Goal: Task Accomplishment & Management: Use online tool/utility

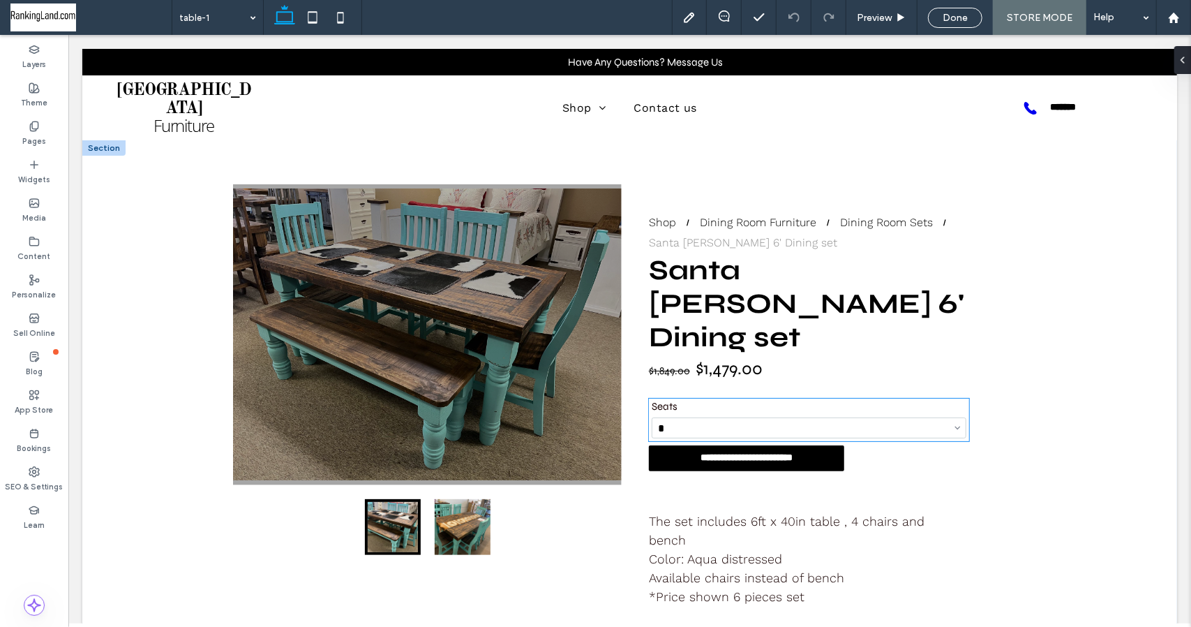
click at [951, 417] on select "********* * * * **" at bounding box center [808, 427] width 315 height 21
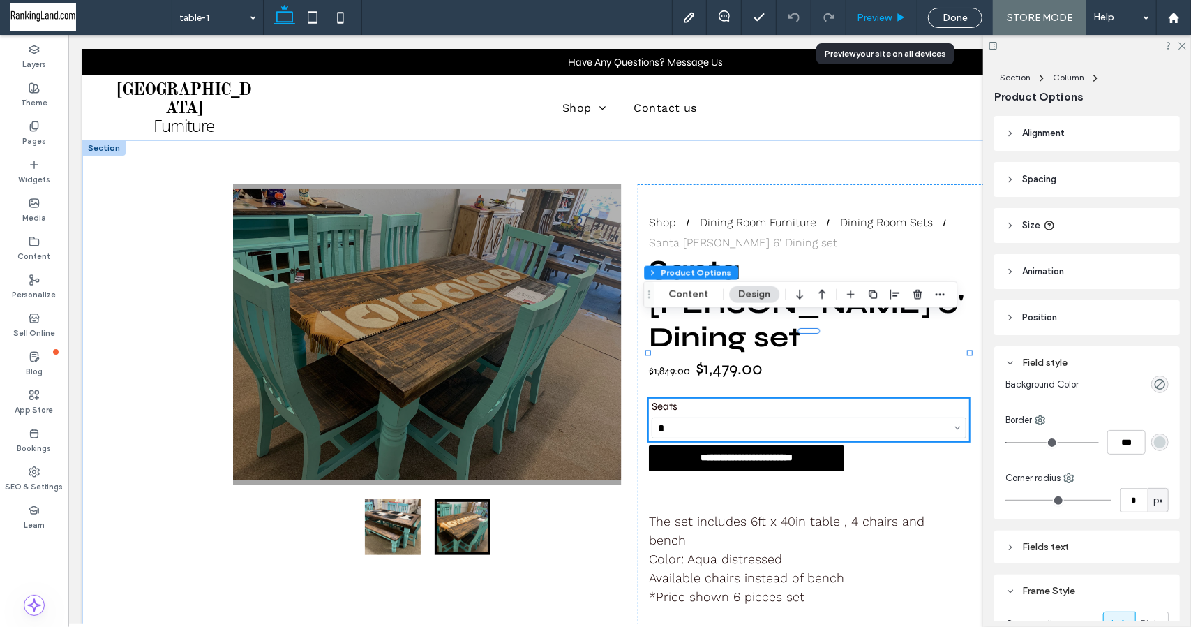
click at [897, 19] on div "Preview" at bounding box center [882, 18] width 70 height 12
select select "*"
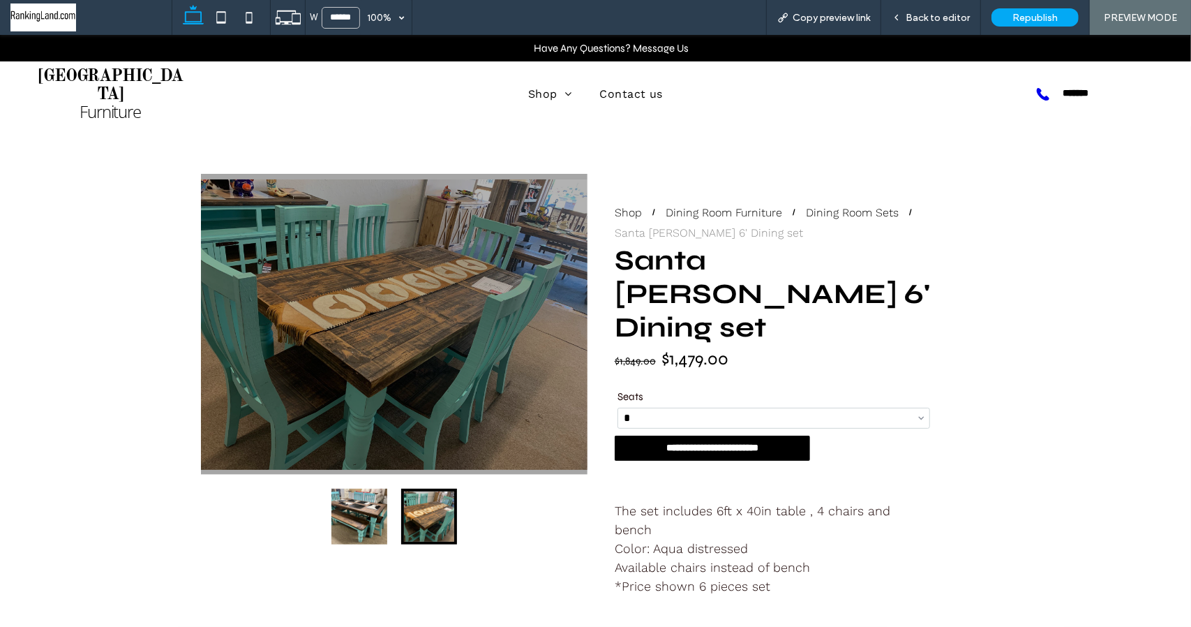
click at [113, 77] on strong "[GEOGRAPHIC_DATA]" at bounding box center [110, 85] width 144 height 35
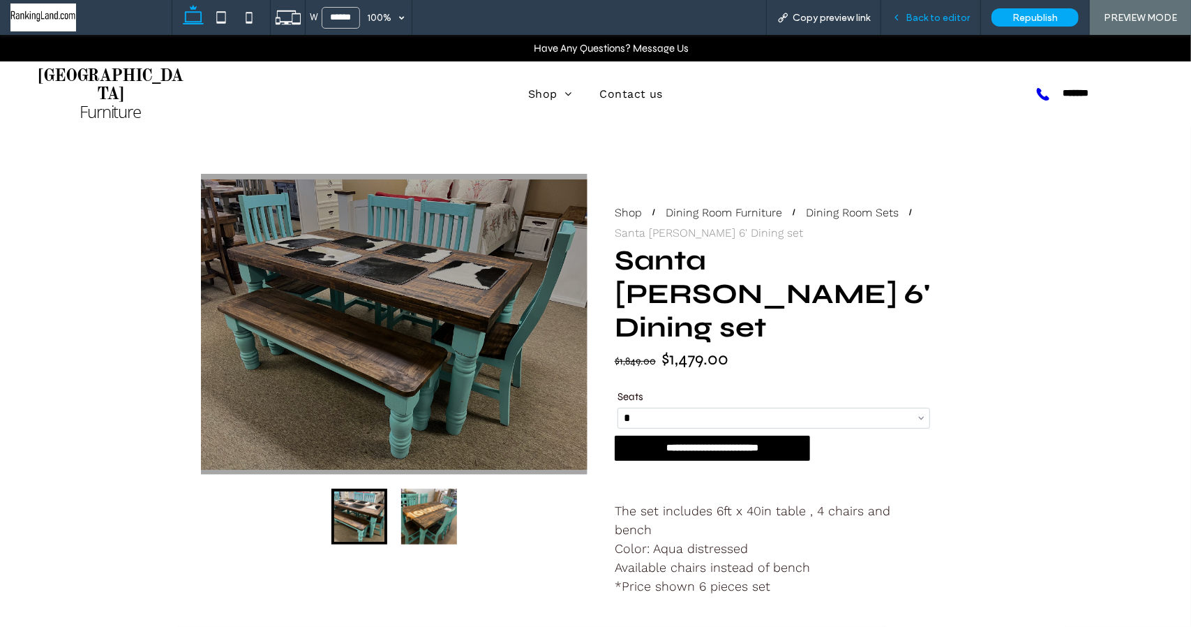
click at [932, 20] on span "Back to editor" at bounding box center [938, 18] width 64 height 12
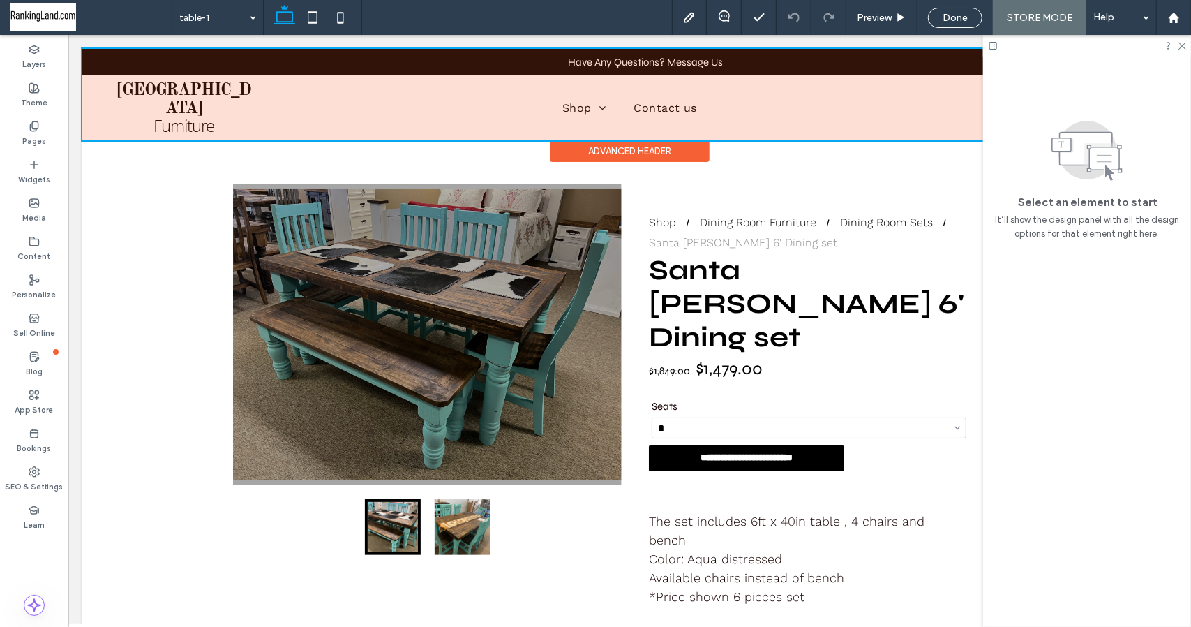
click at [165, 92] on div at bounding box center [629, 93] width 1095 height 91
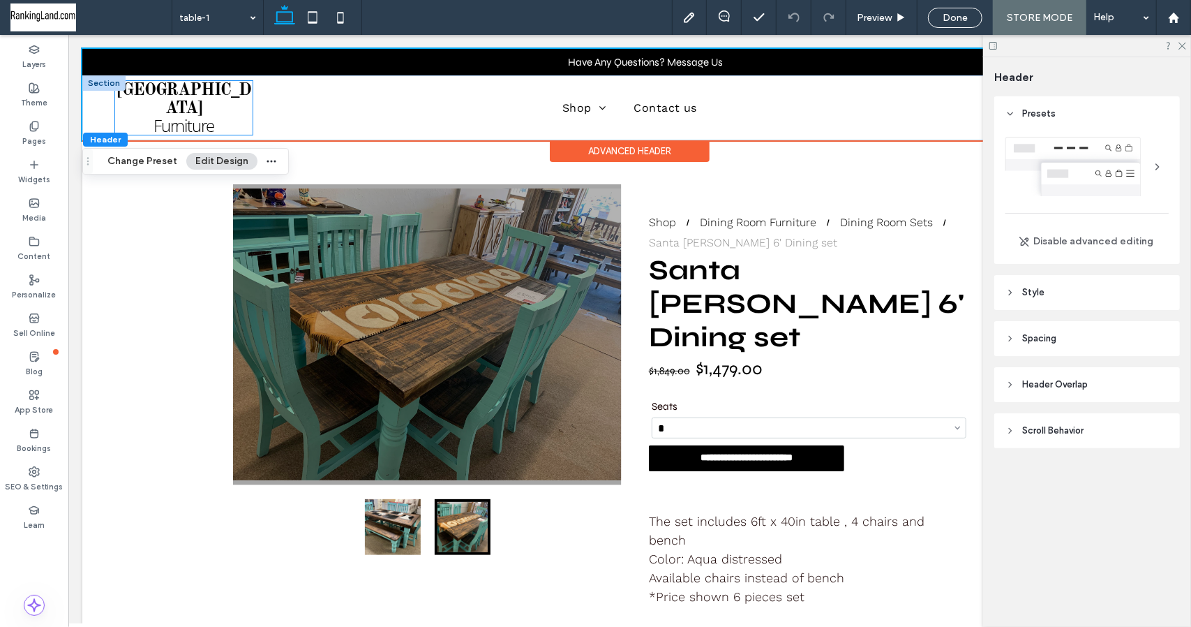
click at [159, 113] on span "Furniture" at bounding box center [183, 124] width 61 height 23
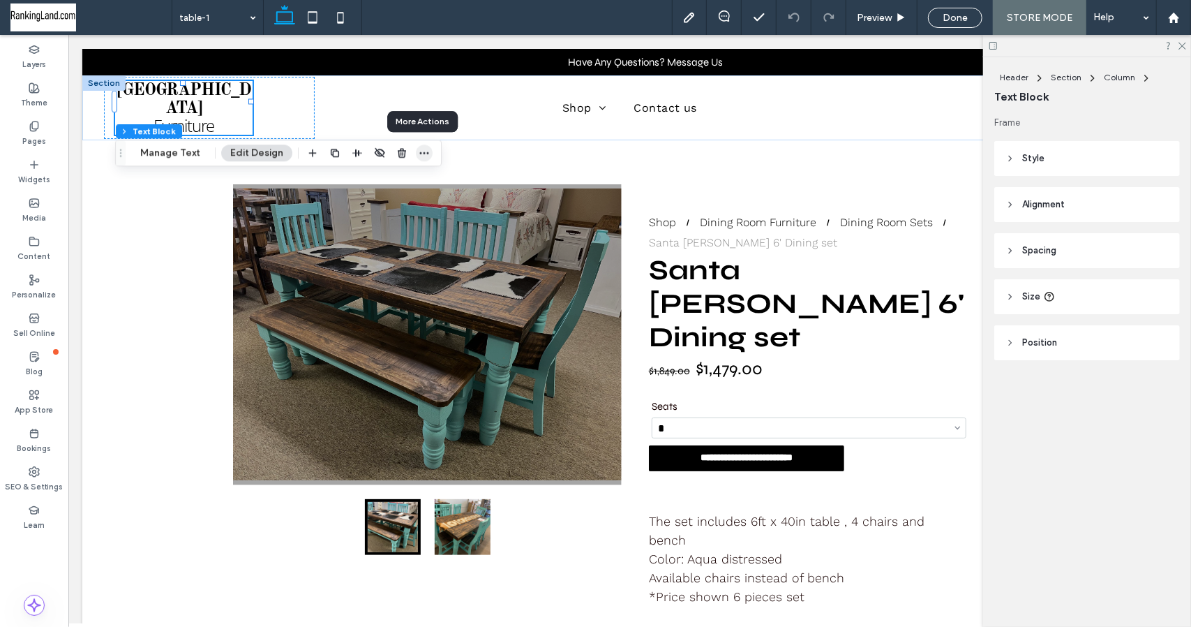
click at [424, 158] on icon "button" at bounding box center [424, 152] width 11 height 11
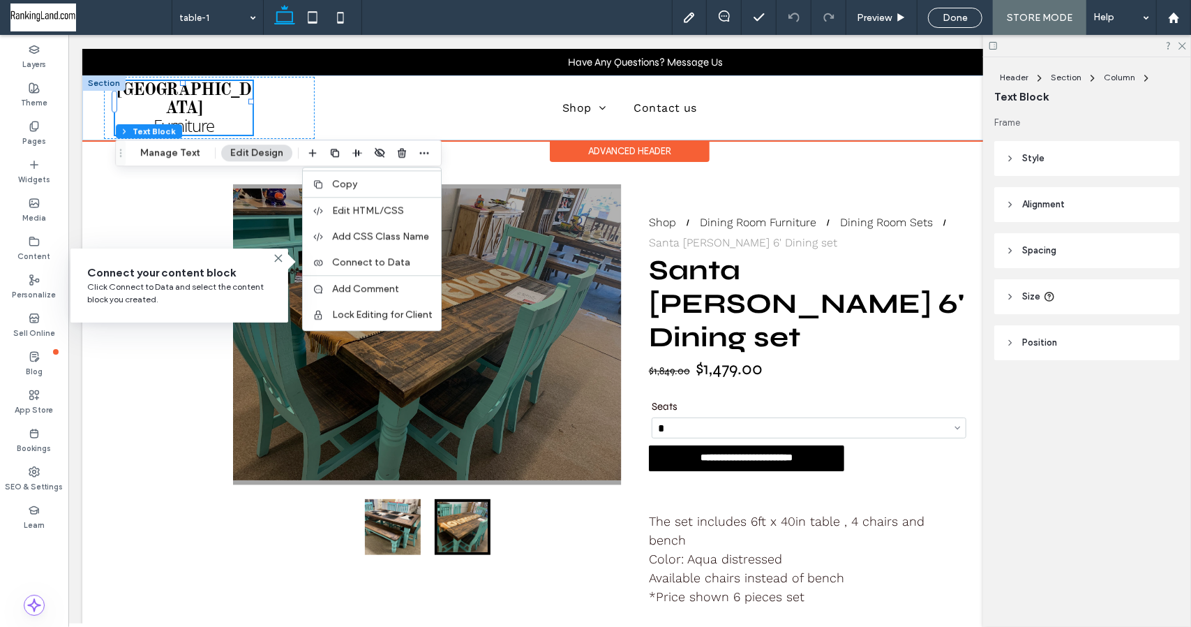
click at [150, 99] on strong "[GEOGRAPHIC_DATA]" at bounding box center [183, 99] width 134 height 35
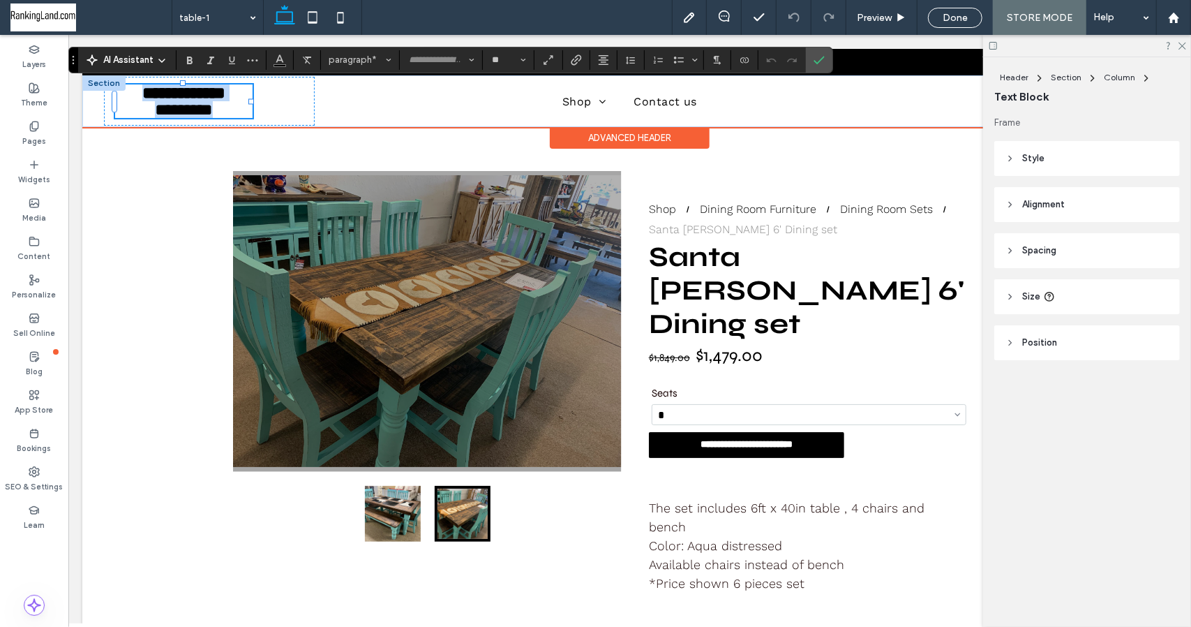
scroll to position [1, 0]
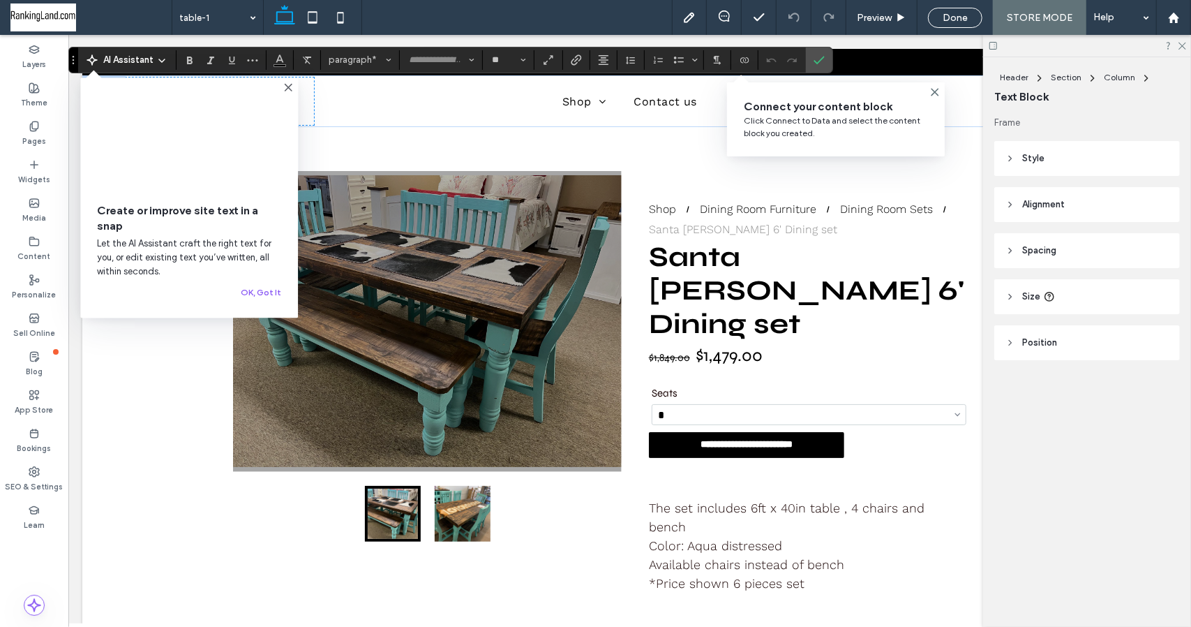
click at [287, 84] on icon at bounding box center [288, 87] width 11 height 11
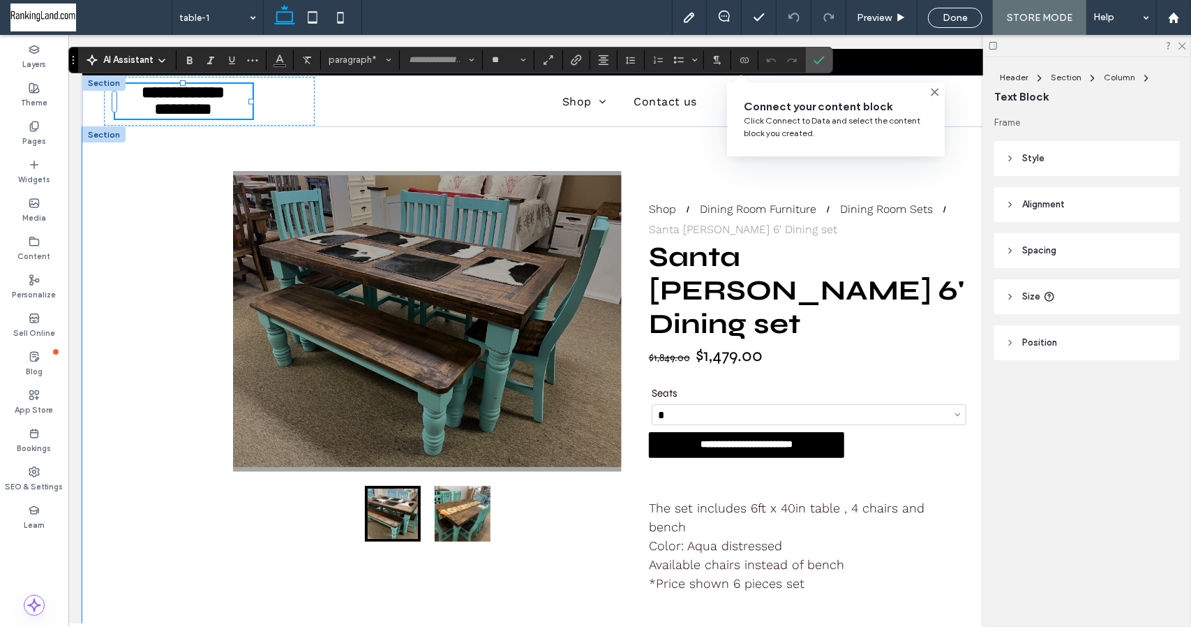
click at [185, 216] on div "**********" at bounding box center [629, 400] width 1095 height 548
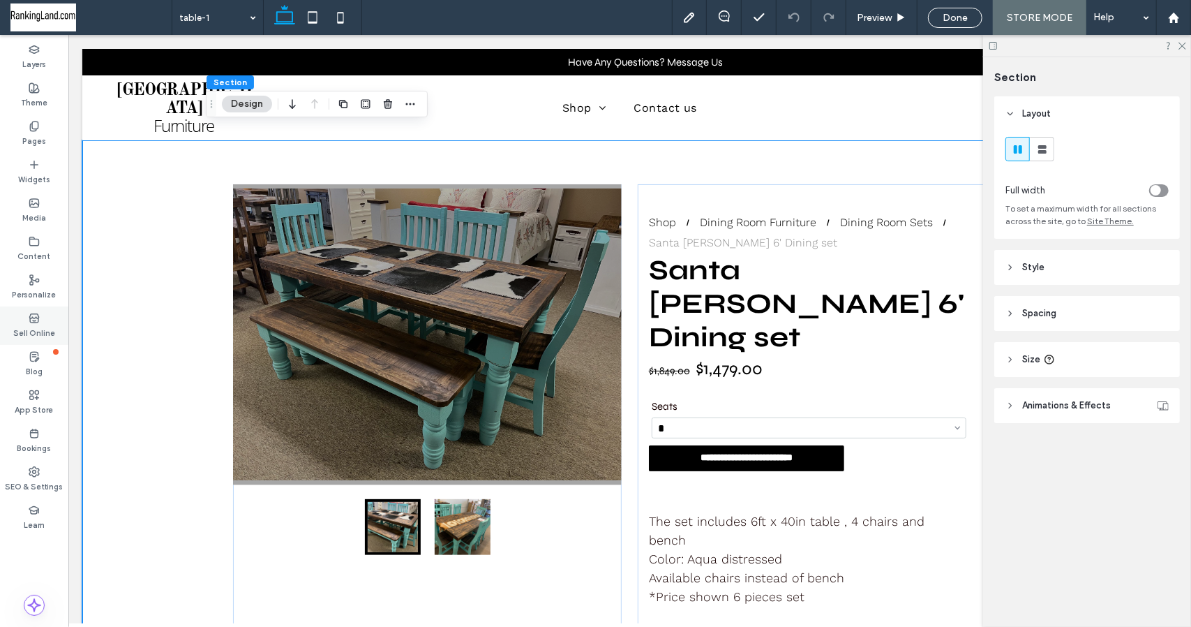
click at [38, 331] on label "Sell Online" at bounding box center [34, 331] width 42 height 15
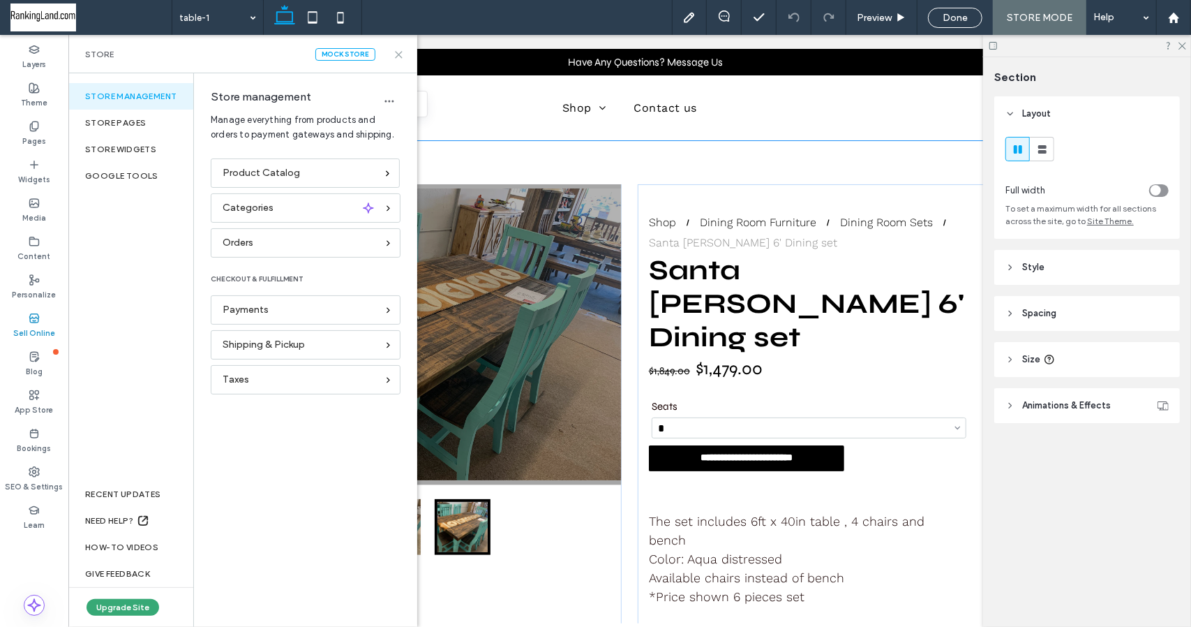
click at [398, 57] on icon at bounding box center [399, 55] width 10 height 10
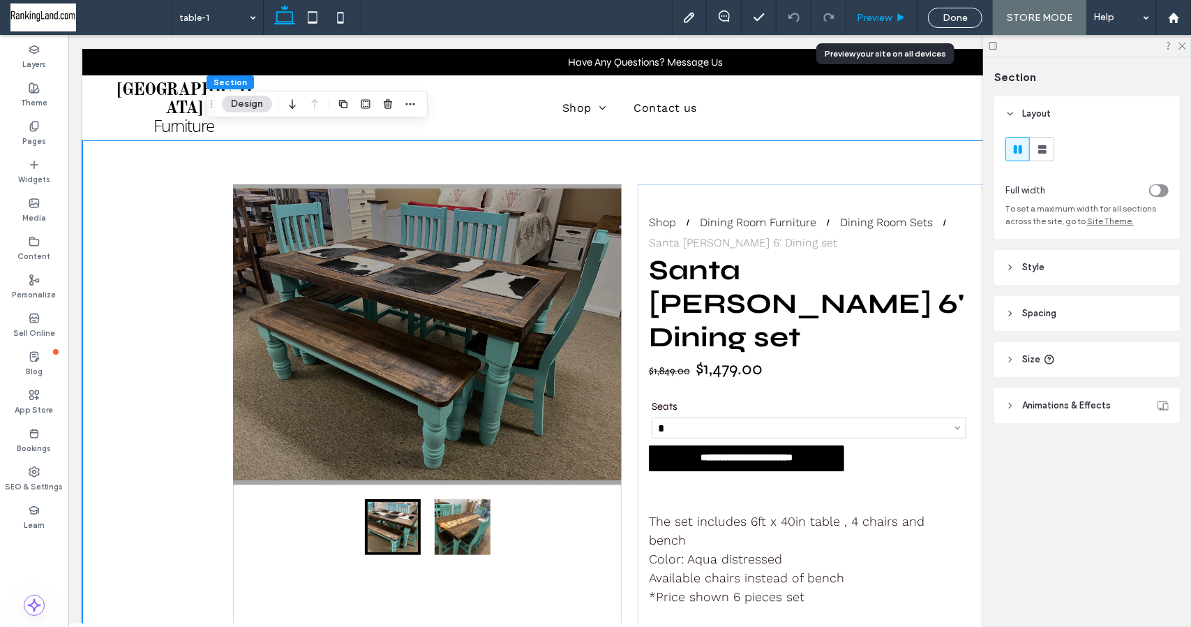
click at [868, 15] on span "Preview" at bounding box center [874, 18] width 35 height 12
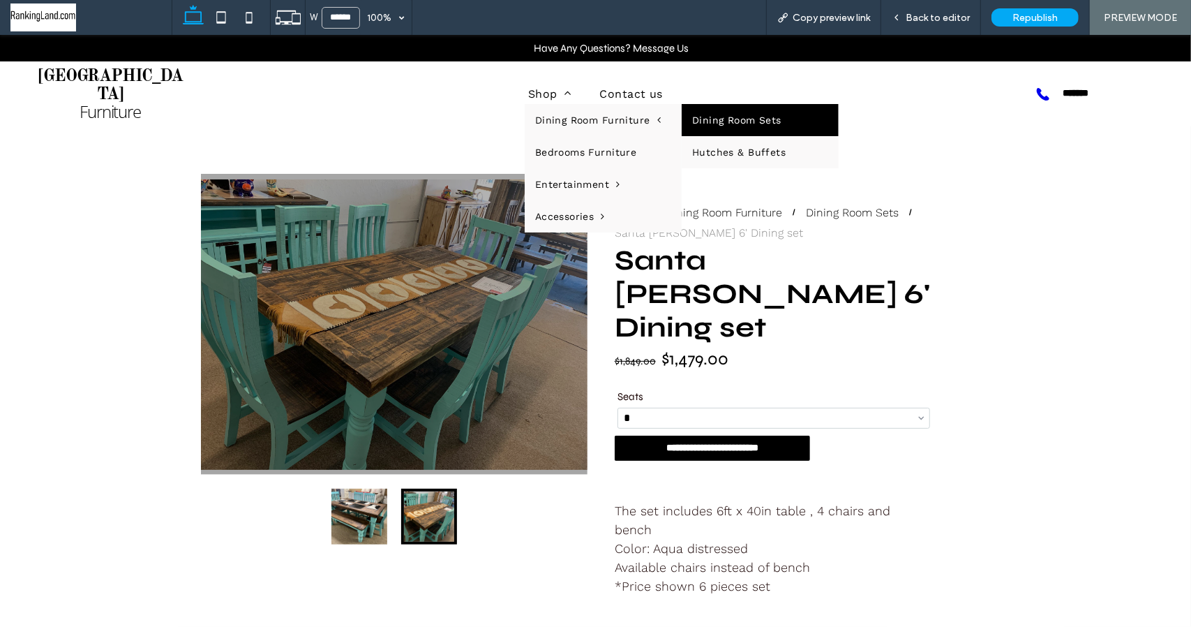
click at [710, 109] on link "Dining Room Sets" at bounding box center [760, 119] width 157 height 32
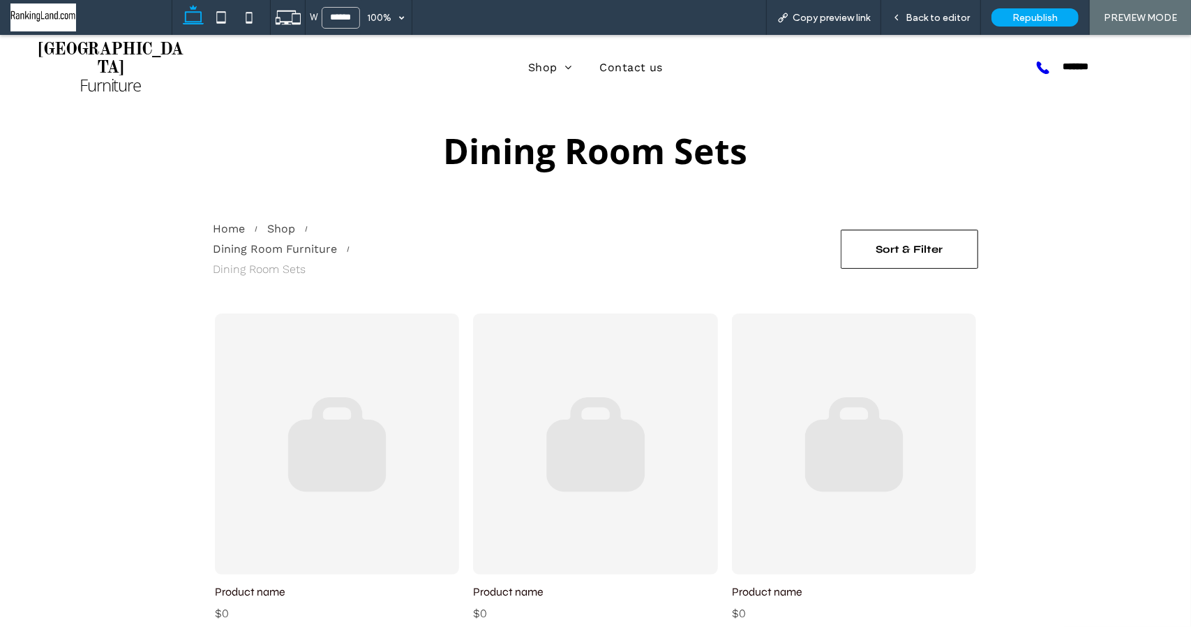
scroll to position [70, 0]
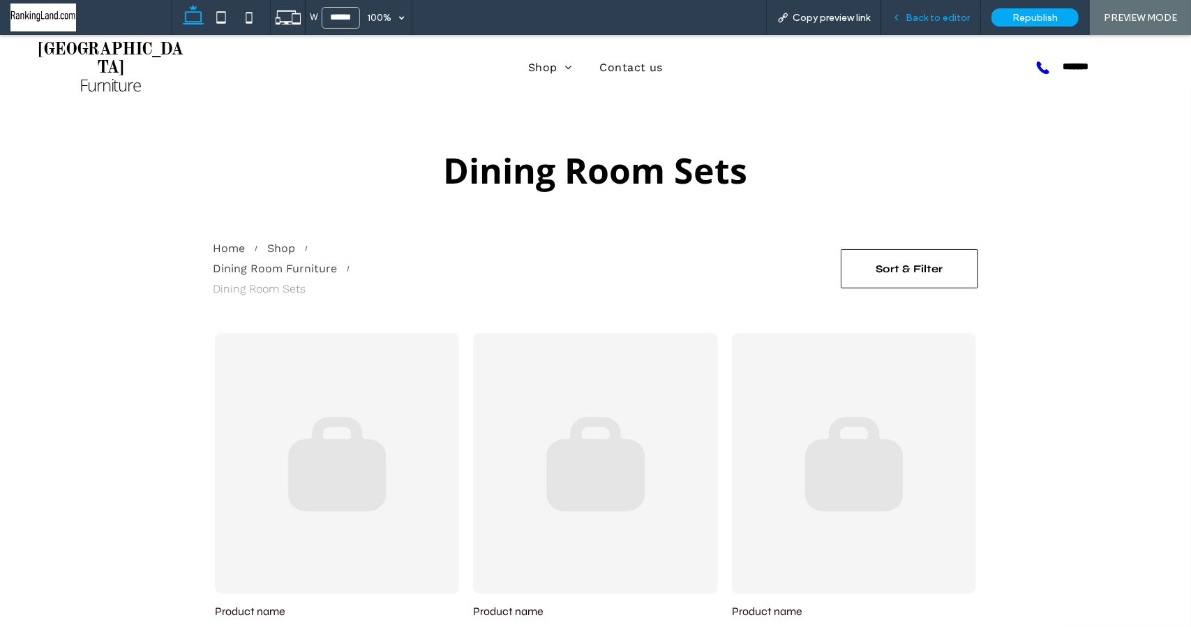
click at [928, 21] on span "Back to editor" at bounding box center [938, 18] width 64 height 12
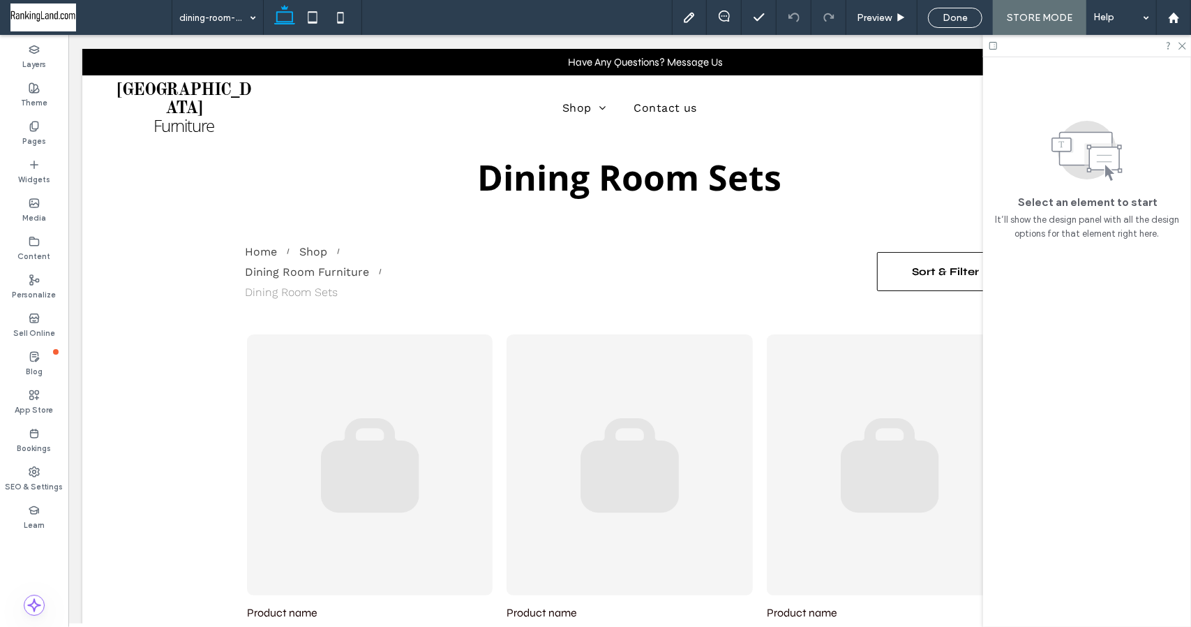
scroll to position [82, 0]
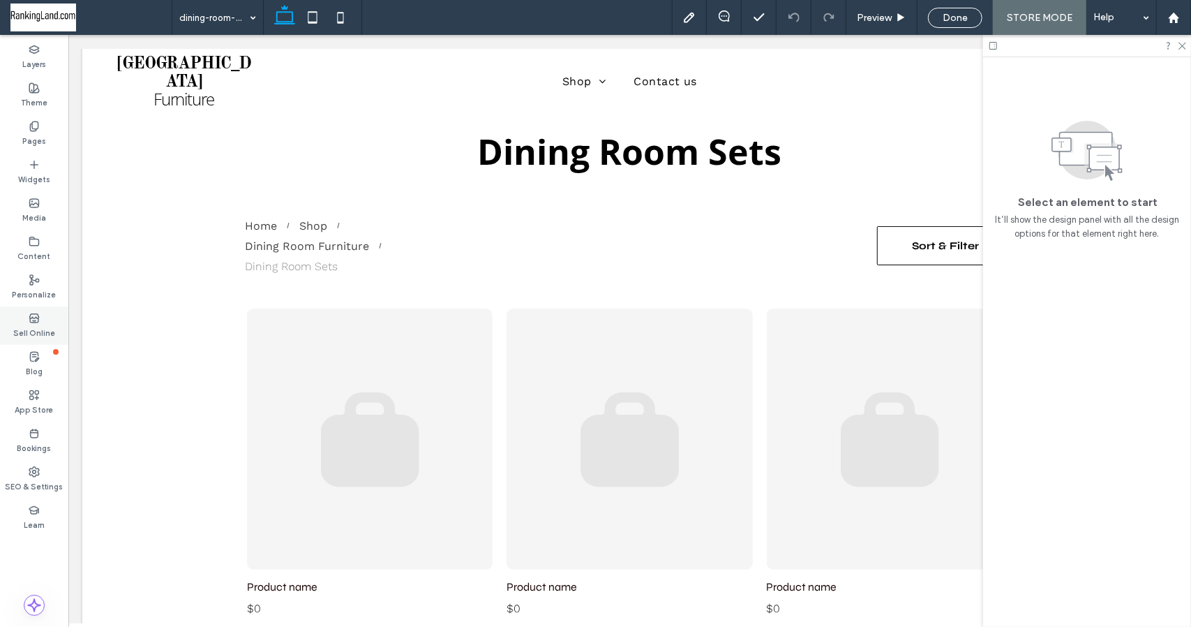
click at [28, 326] on label "Sell Online" at bounding box center [34, 331] width 42 height 15
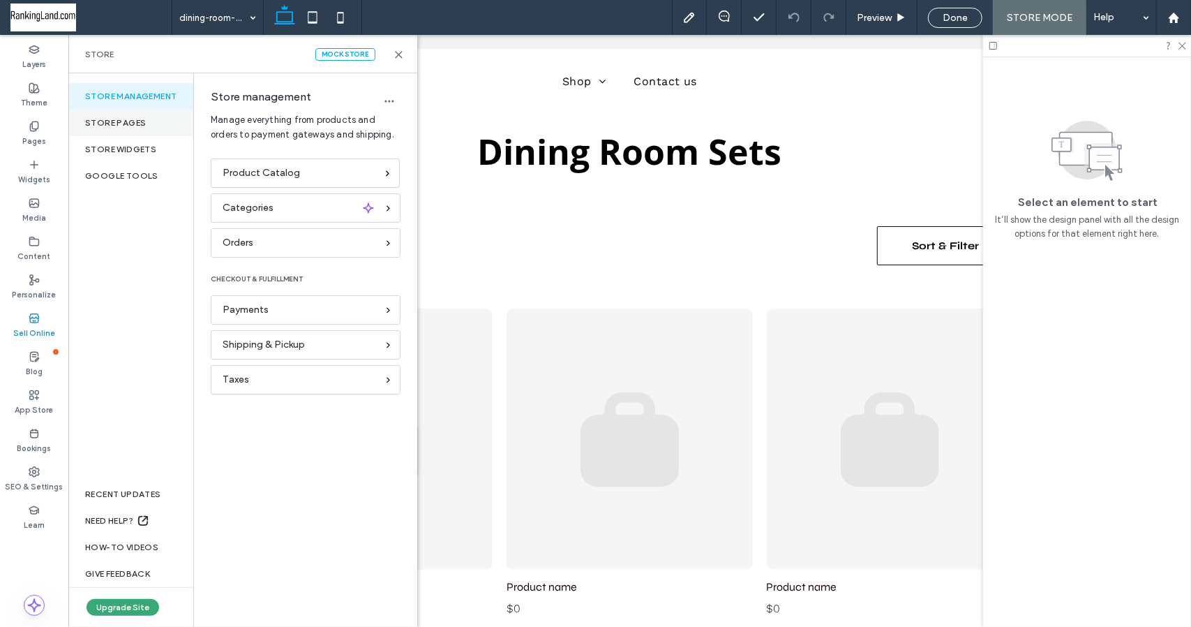
click at [127, 121] on div "Store pages" at bounding box center [130, 123] width 125 height 27
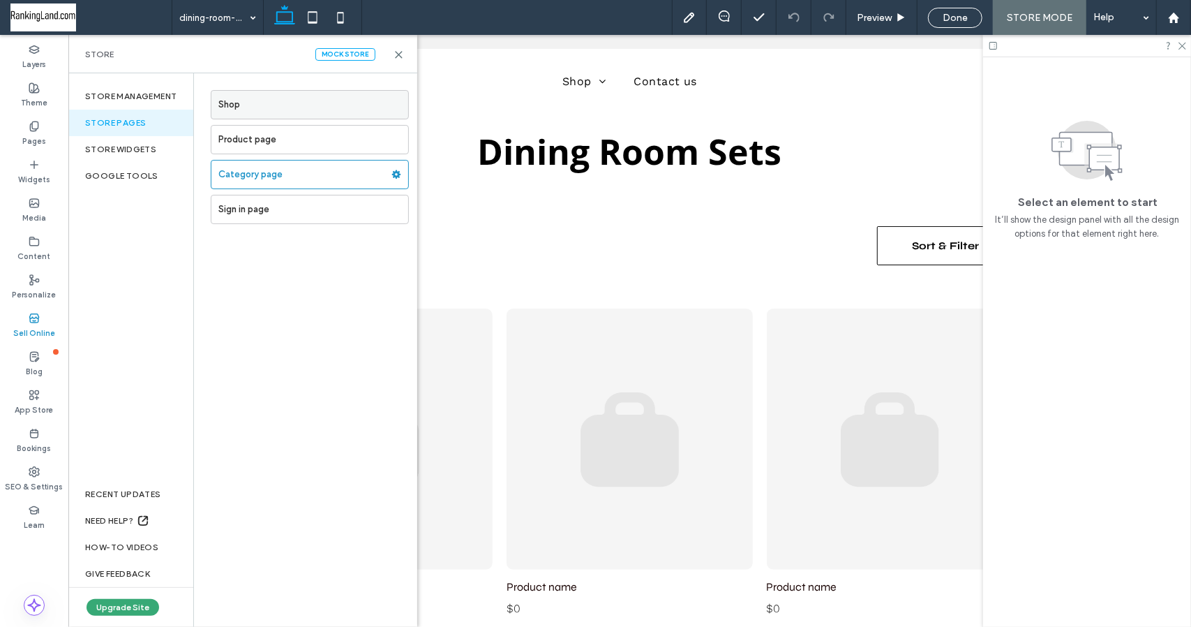
click at [269, 104] on label "Shop" at bounding box center [313, 105] width 190 height 28
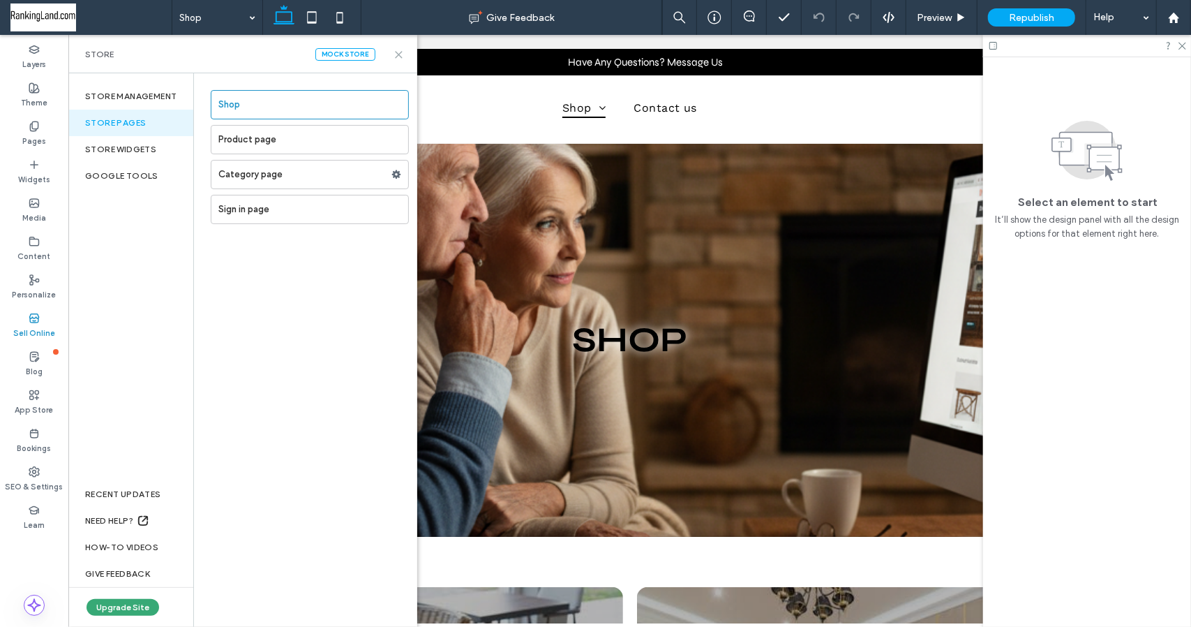
click at [398, 55] on use at bounding box center [399, 55] width 6 height 6
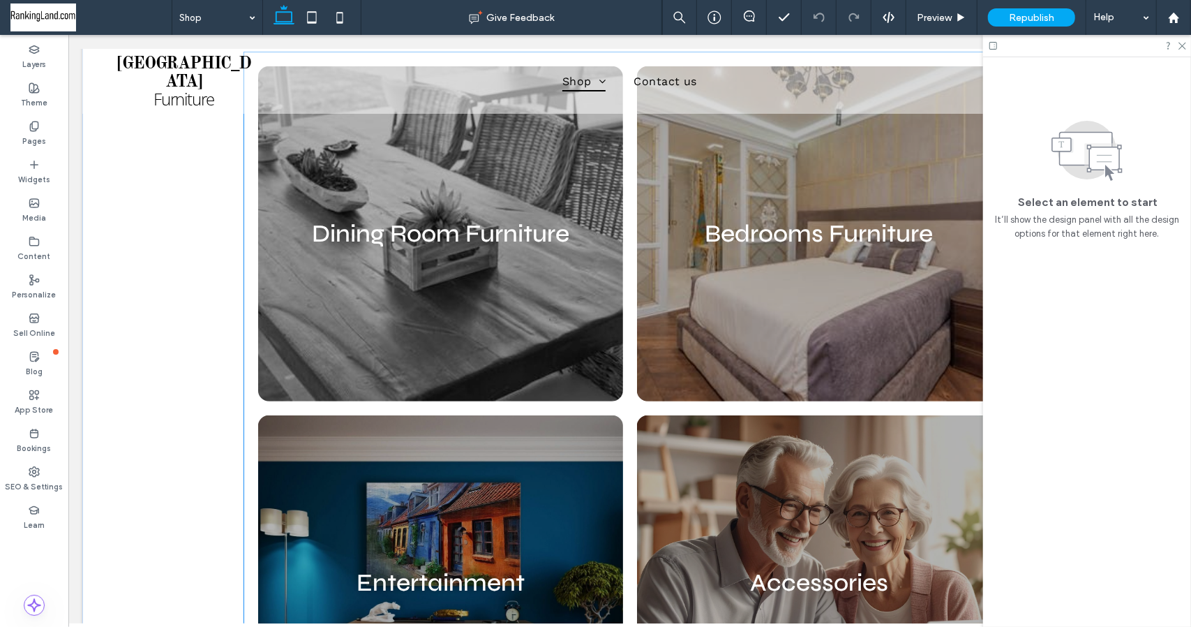
scroll to position [489, 0]
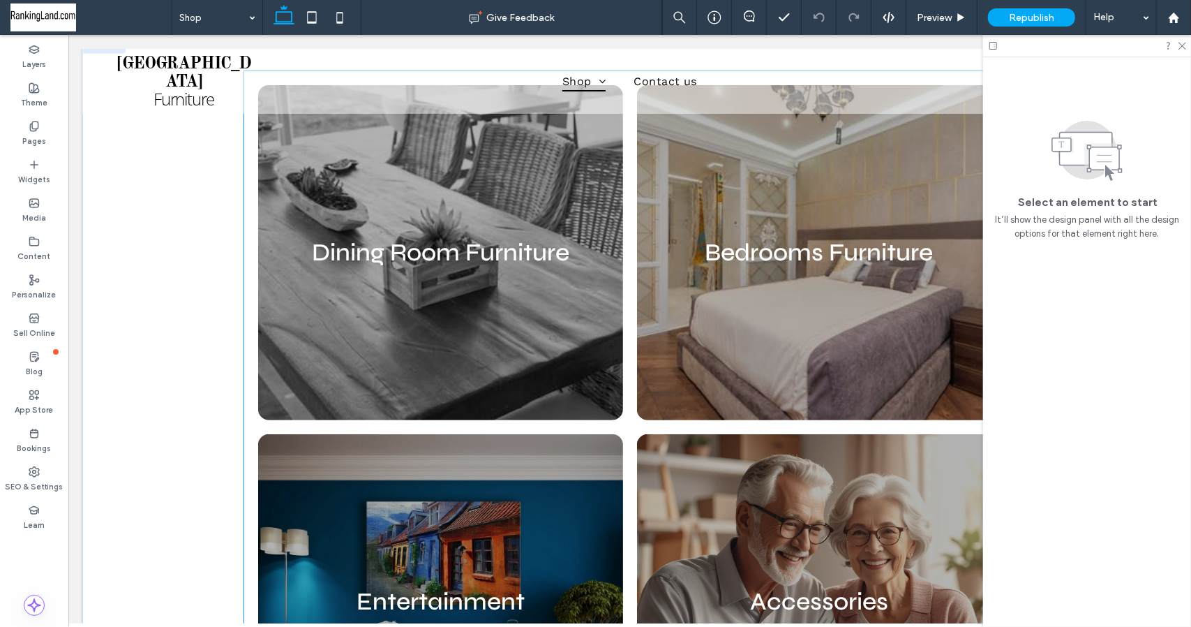
click at [318, 203] on link at bounding box center [440, 251] width 365 height 335
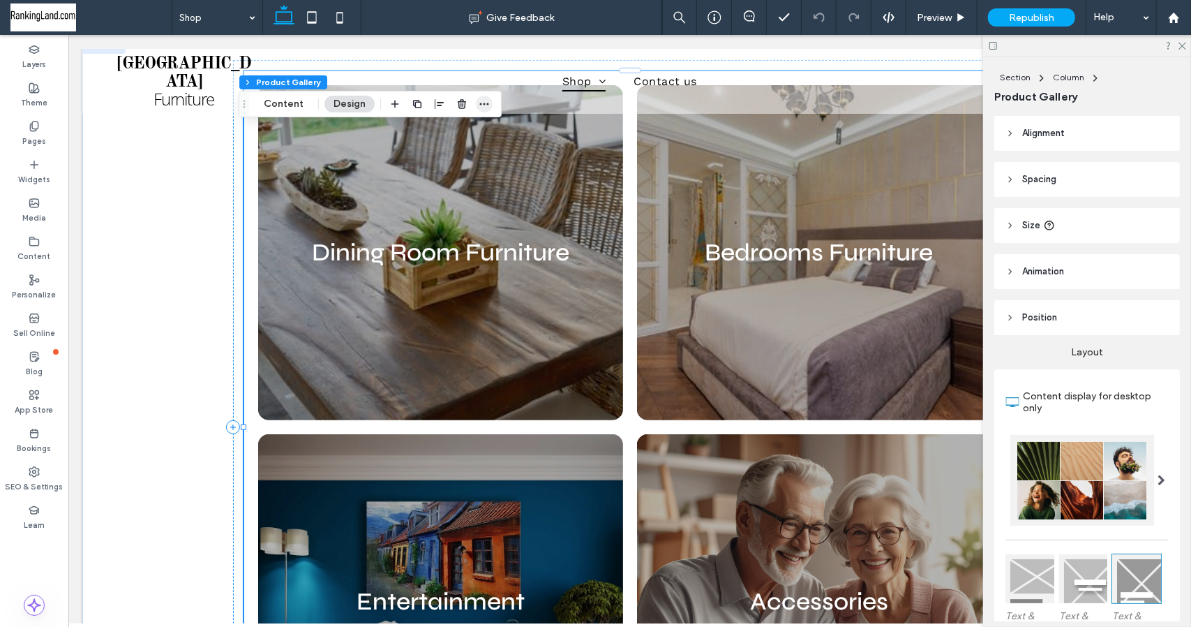
click at [482, 103] on use "button" at bounding box center [484, 104] width 9 height 2
click at [279, 106] on button "Content" at bounding box center [284, 104] width 58 height 17
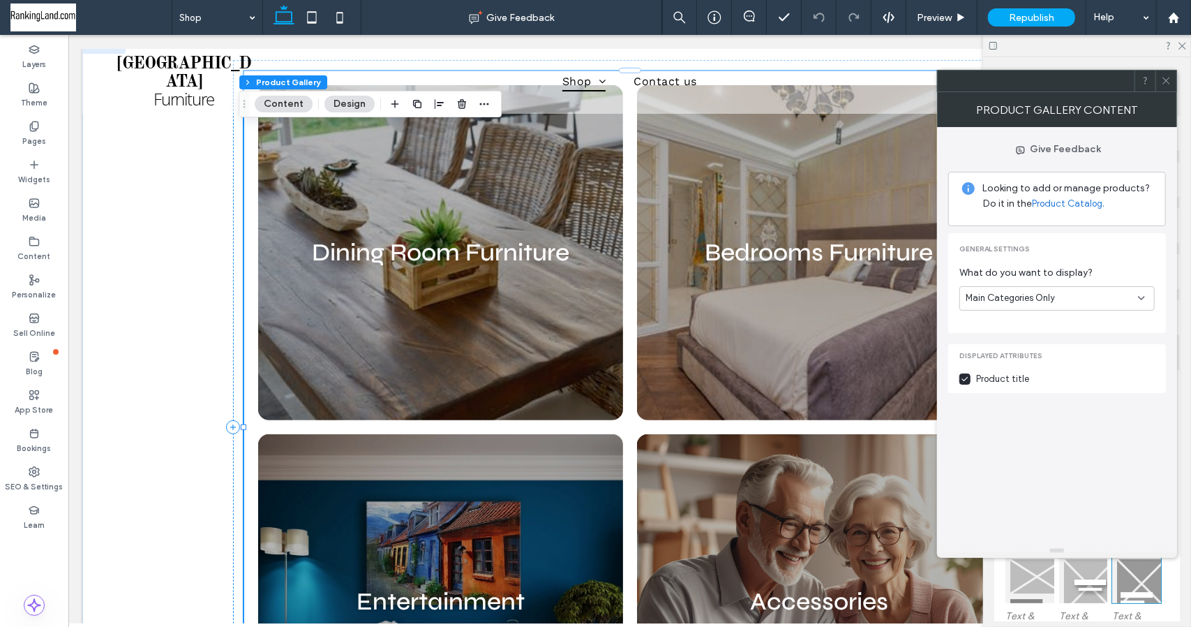
click at [1145, 297] on icon at bounding box center [1141, 297] width 11 height 11
click at [1028, 414] on span "- Dining Room Sets" at bounding box center [1005, 419] width 78 height 14
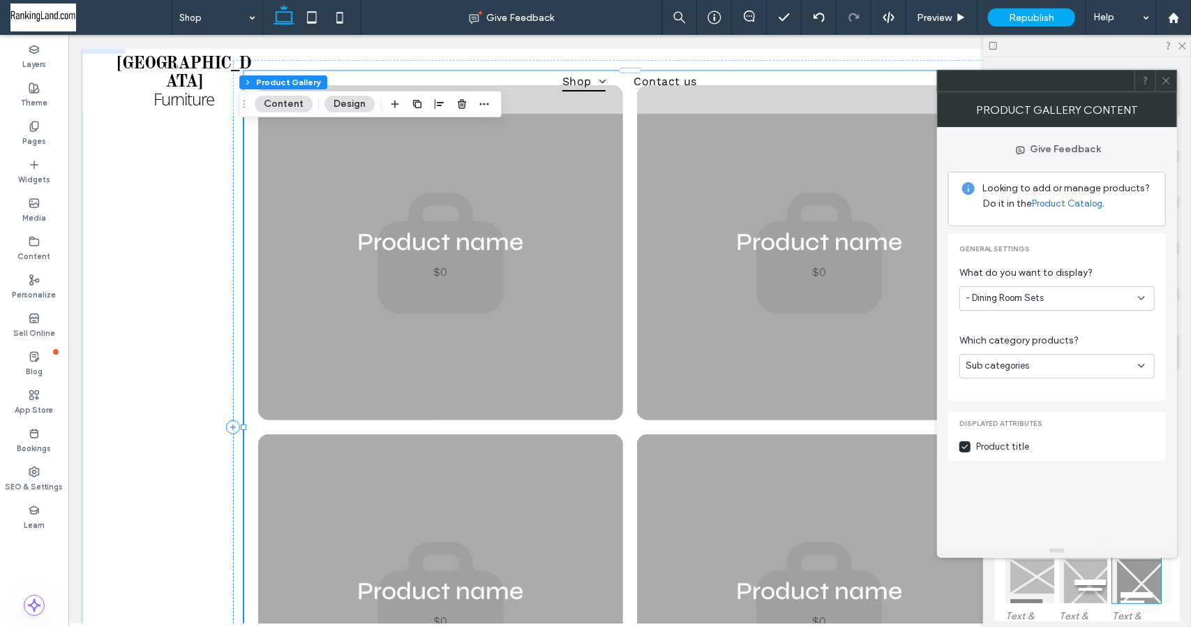
click at [1146, 364] on icon at bounding box center [1141, 365] width 11 height 11
click at [1029, 389] on div "Products" at bounding box center [1057, 389] width 195 height 24
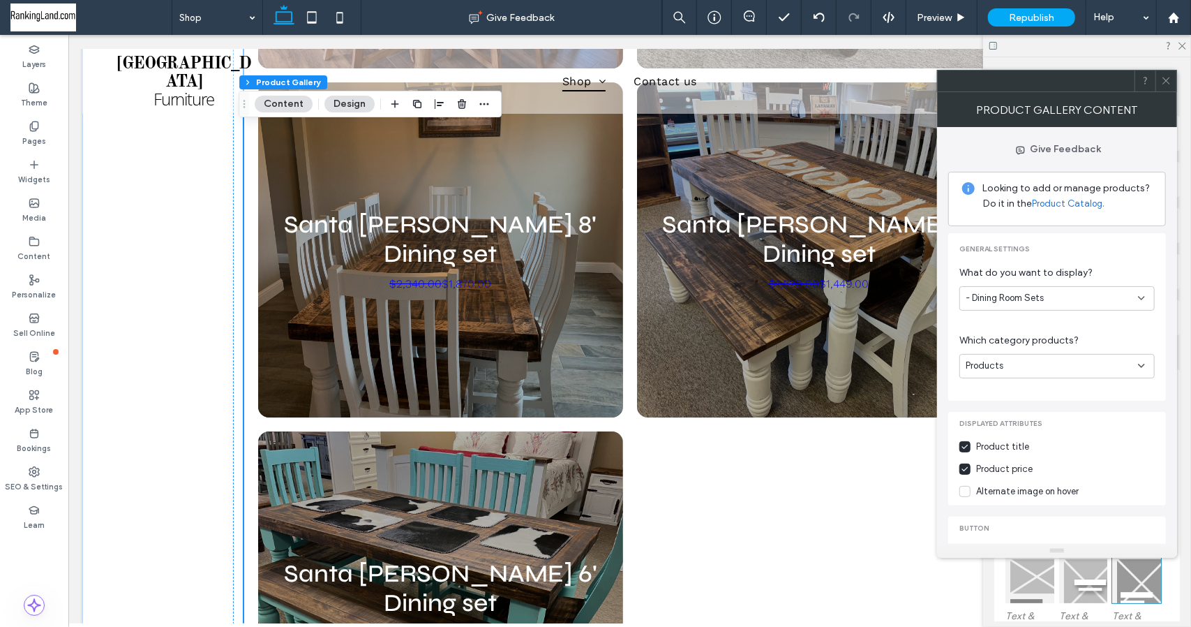
scroll to position [3280, 0]
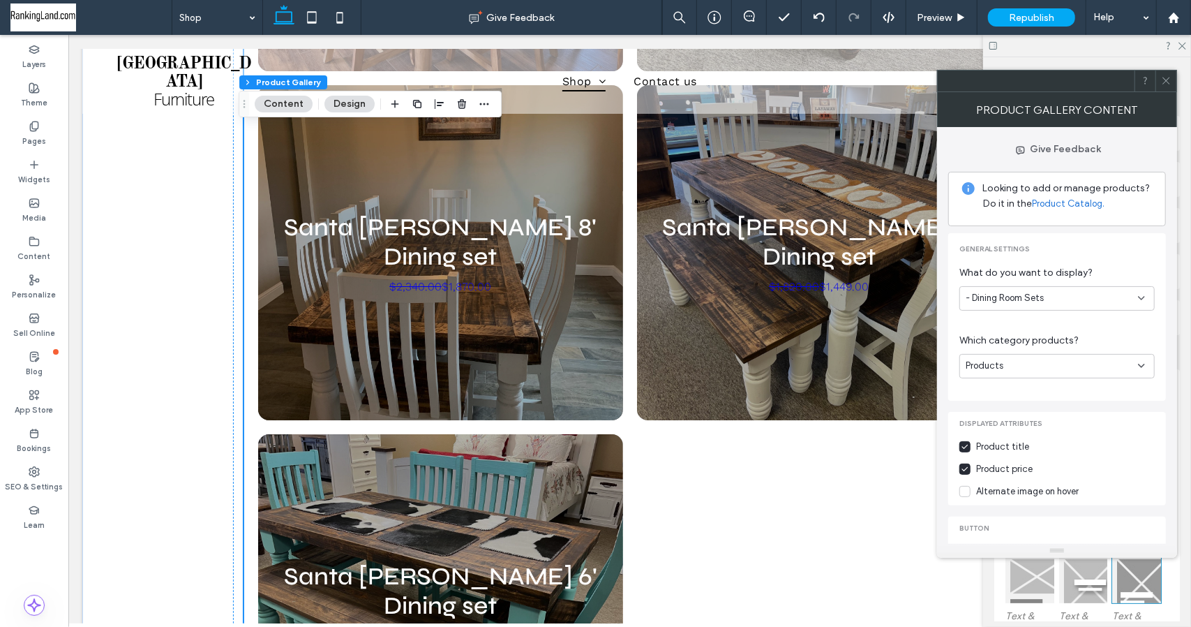
click at [1170, 83] on icon at bounding box center [1166, 80] width 10 height 10
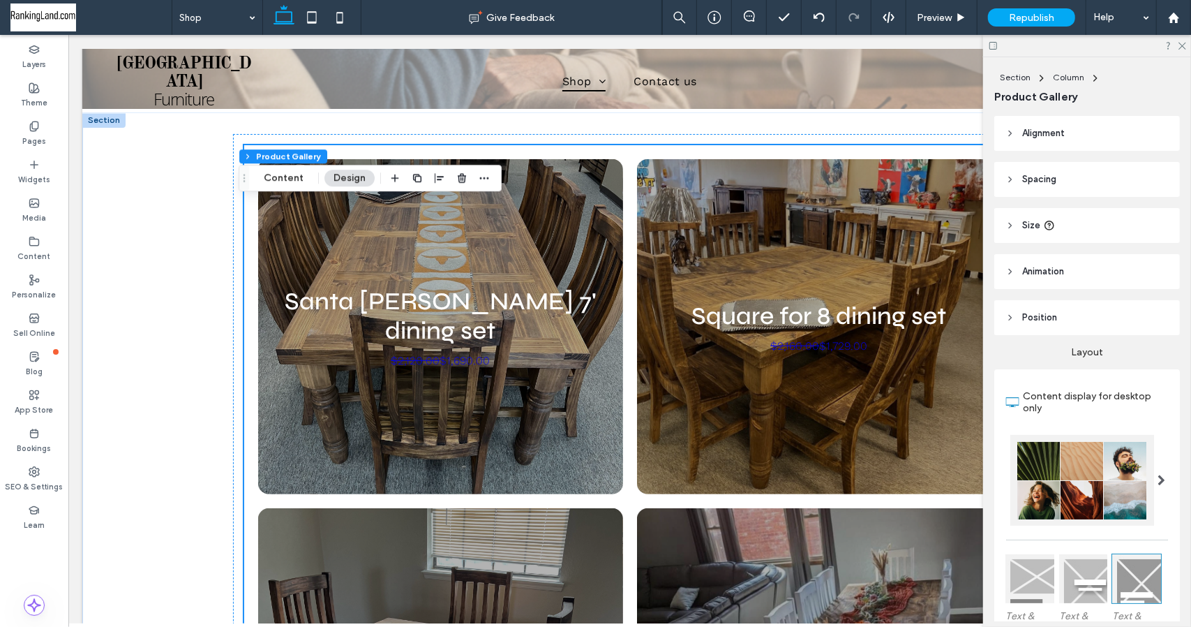
scroll to position [419, 0]
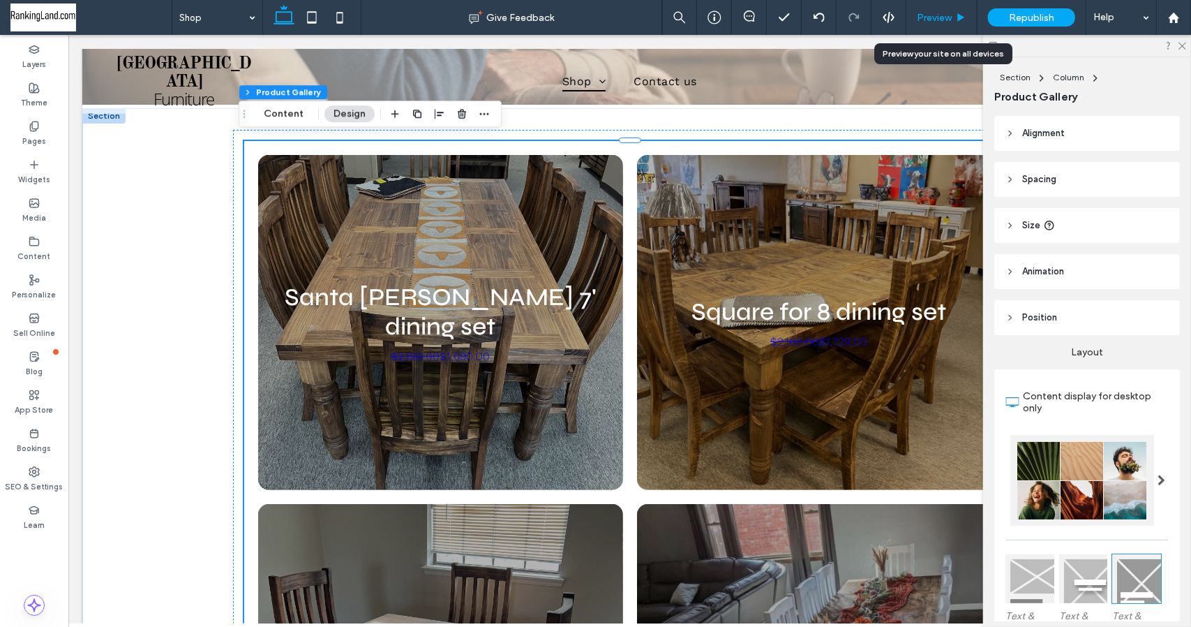
click at [931, 19] on span "Preview" at bounding box center [934, 18] width 35 height 12
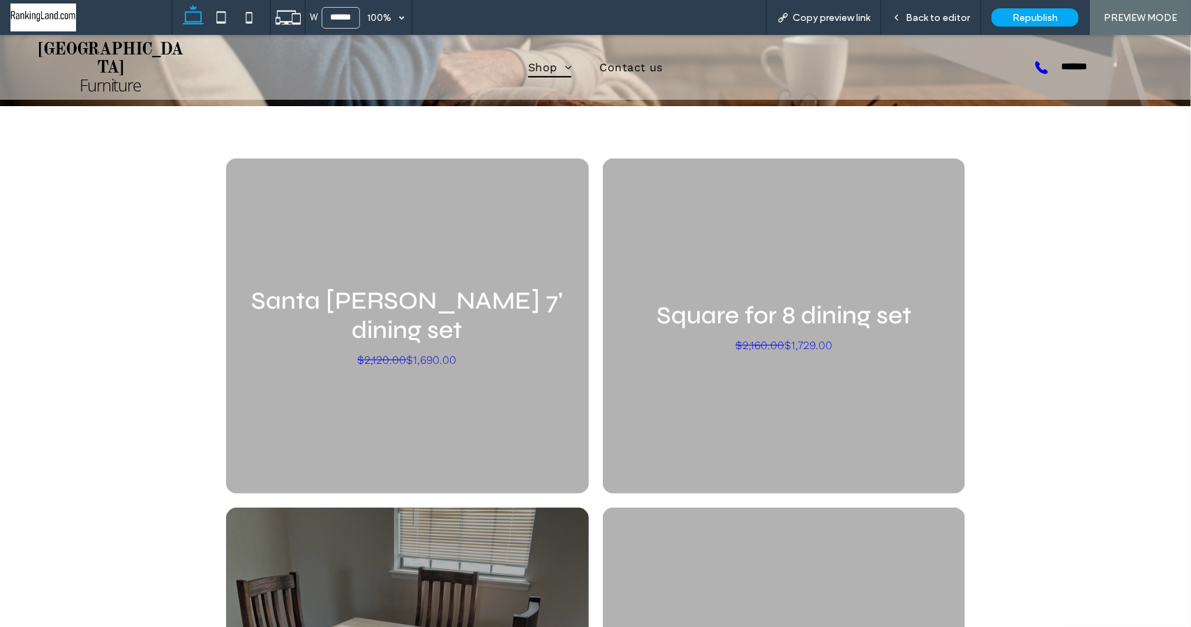
scroll to position [405, 0]
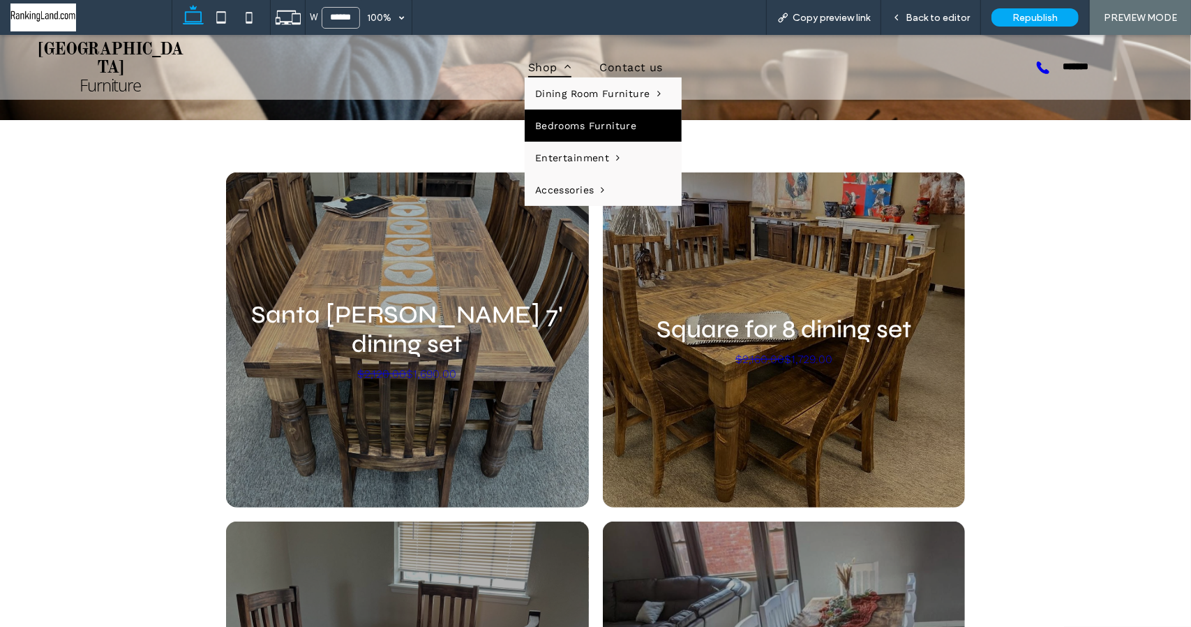
click at [552, 119] on span "Bedrooms Furniture" at bounding box center [586, 124] width 102 height 11
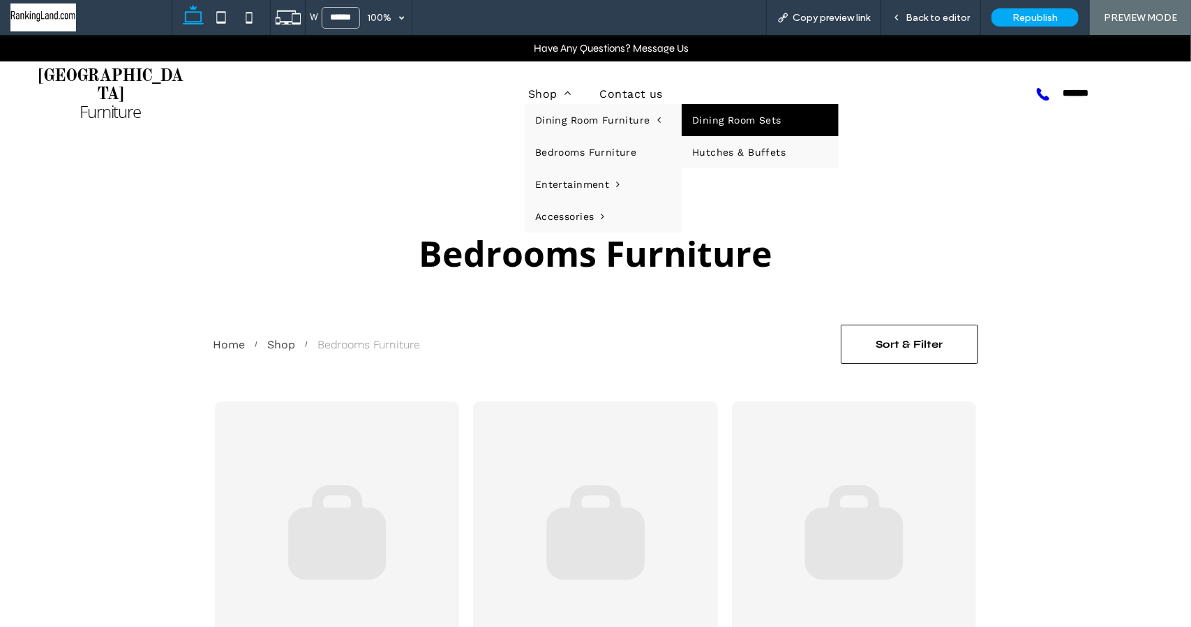
click at [715, 115] on link "Dining Room Sets" at bounding box center [760, 119] width 157 height 32
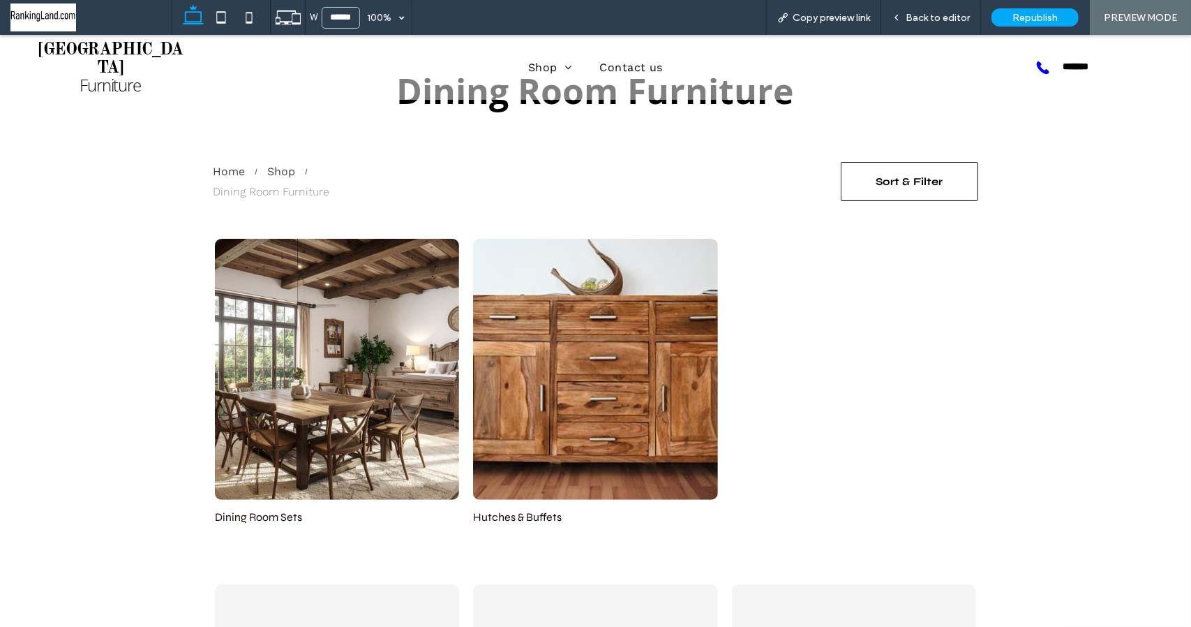
scroll to position [140, 0]
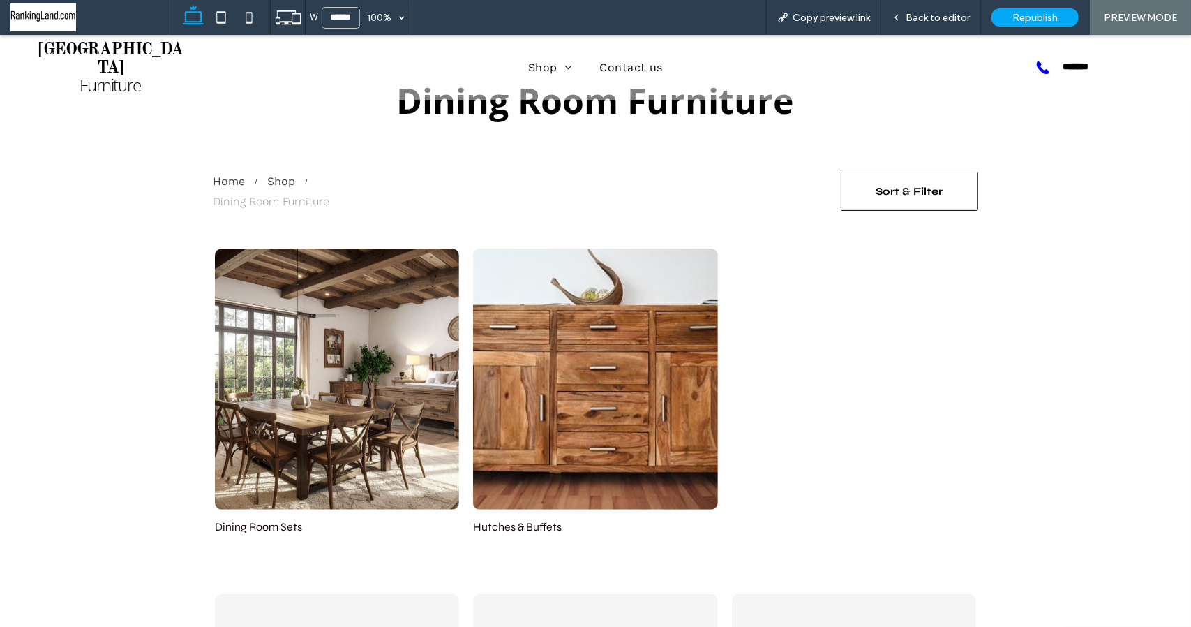
click at [350, 387] on link at bounding box center [337, 378] width 245 height 261
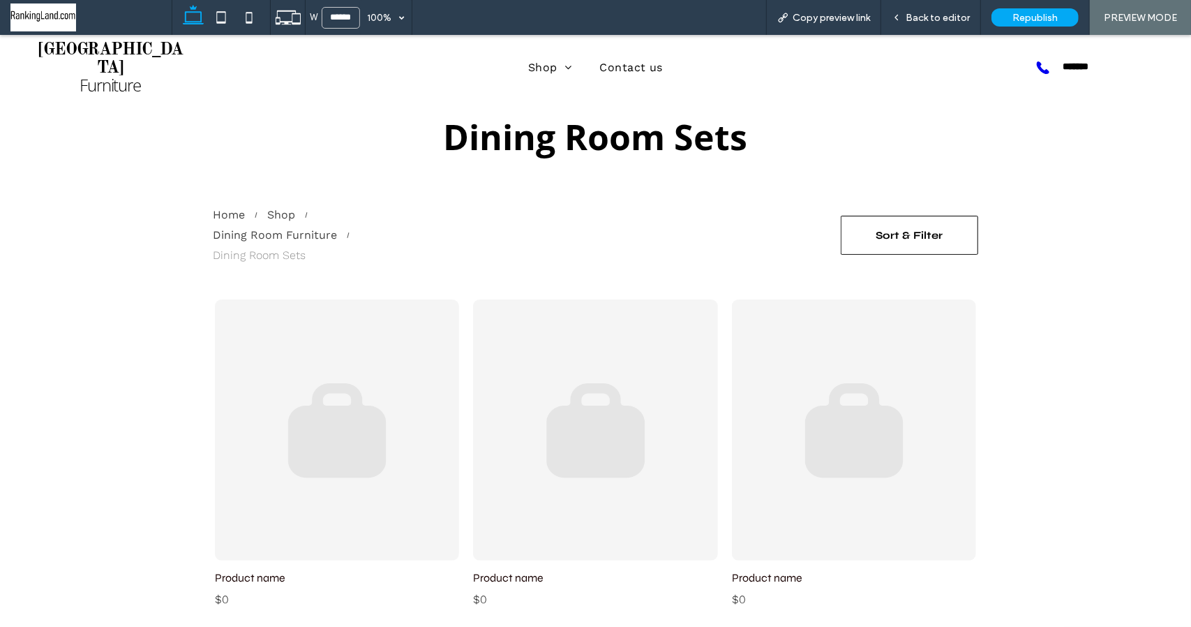
scroll to position [70, 0]
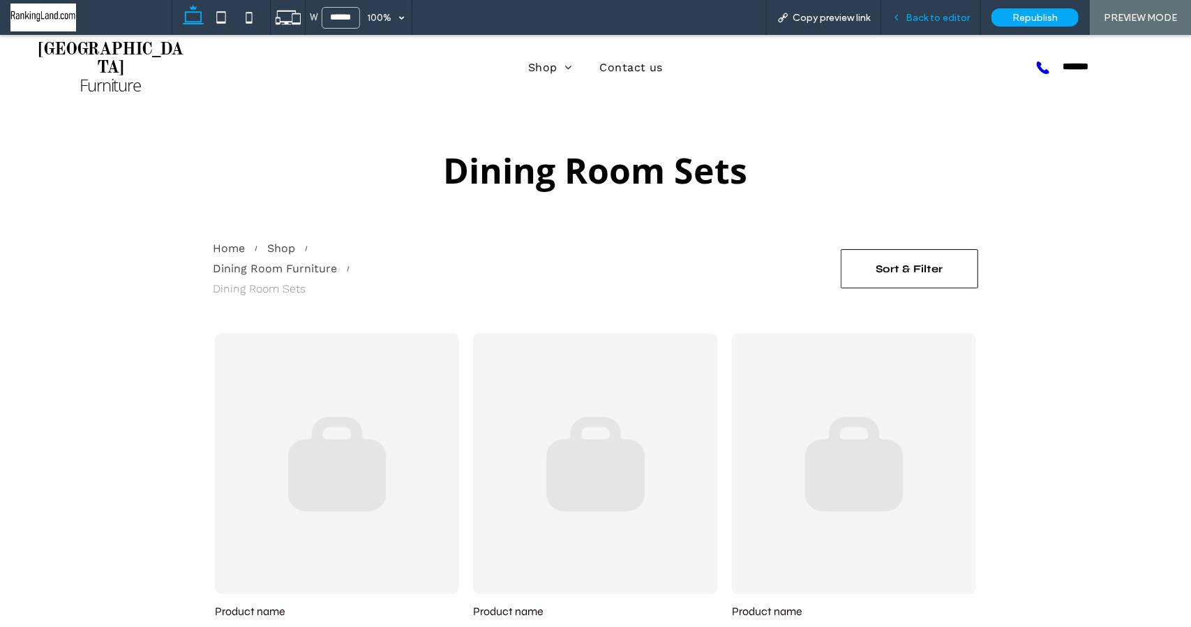
click at [945, 22] on span "Back to editor" at bounding box center [938, 18] width 64 height 12
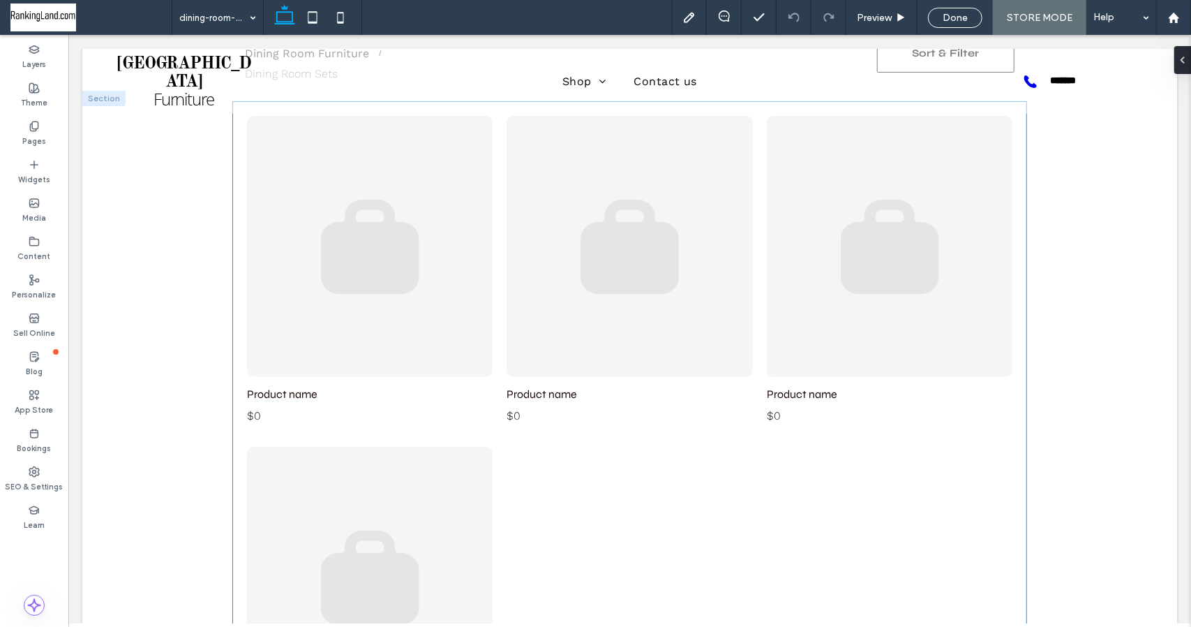
scroll to position [223, 0]
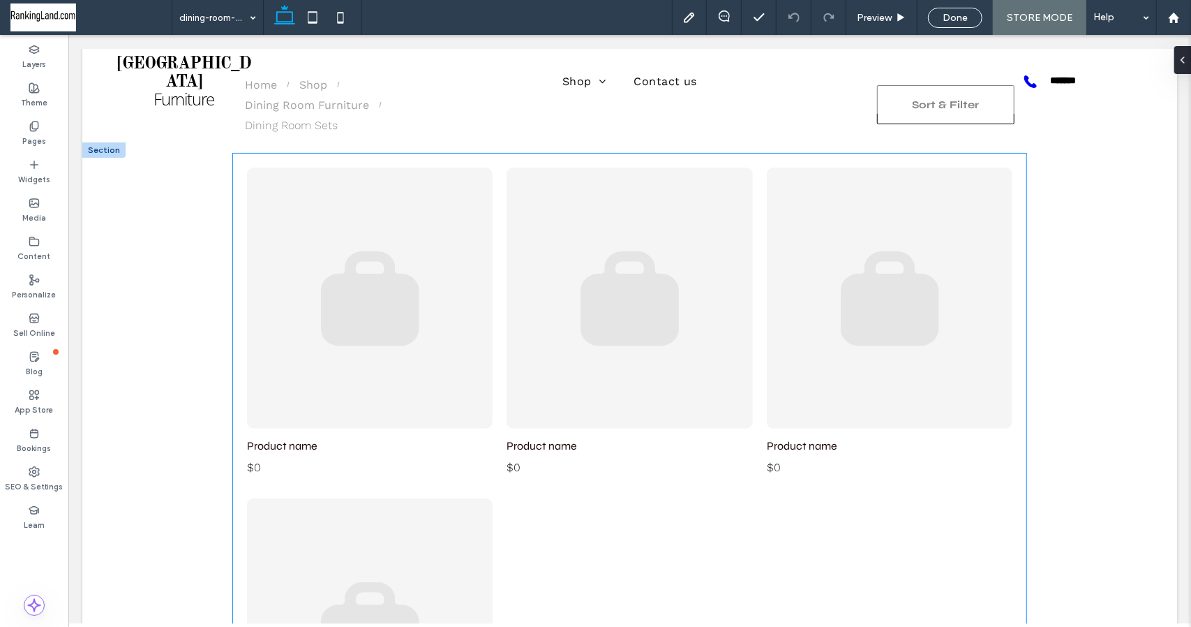
click at [361, 198] on link at bounding box center [369, 297] width 246 height 261
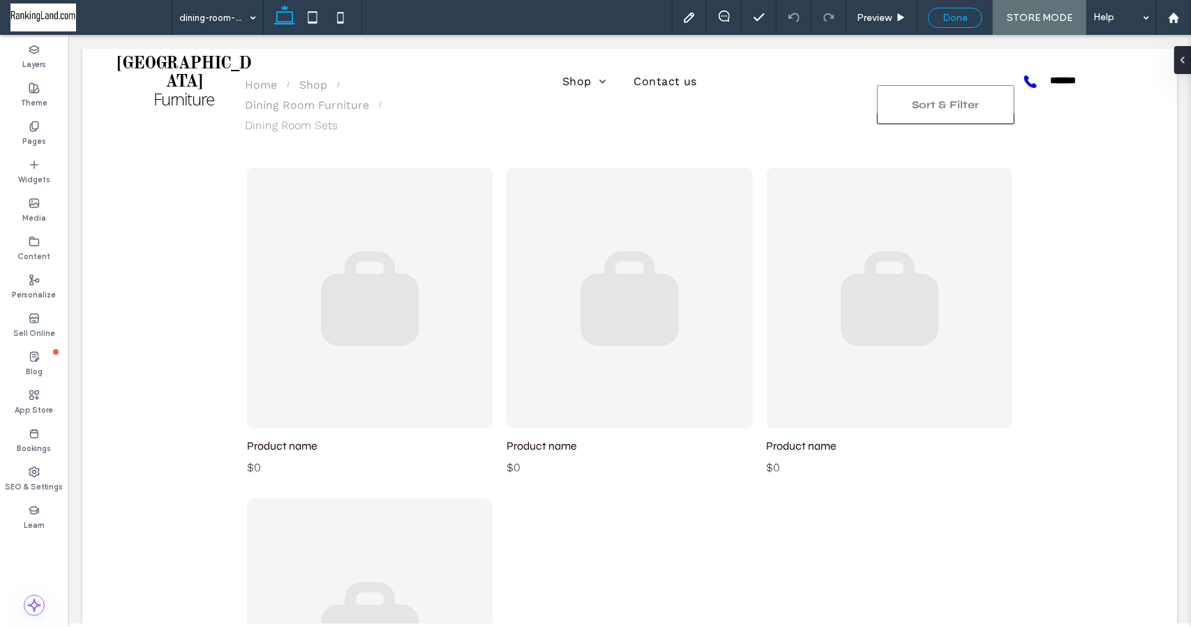
click at [960, 15] on span "Done" at bounding box center [955, 18] width 25 height 12
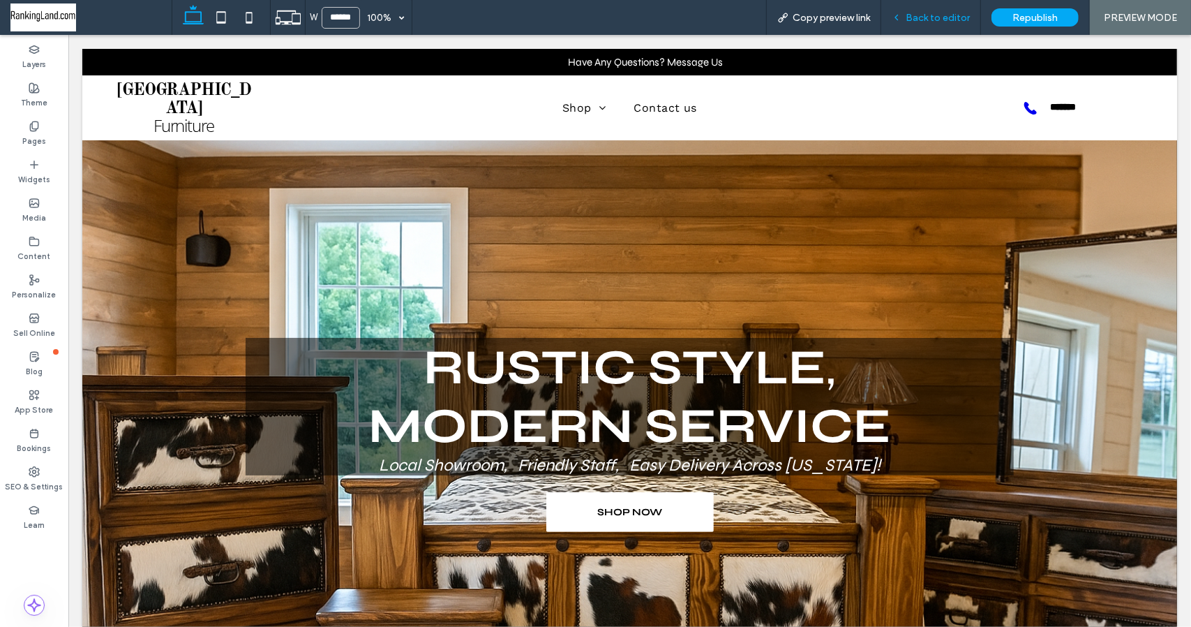
click at [945, 17] on span "Back to editor" at bounding box center [938, 18] width 64 height 12
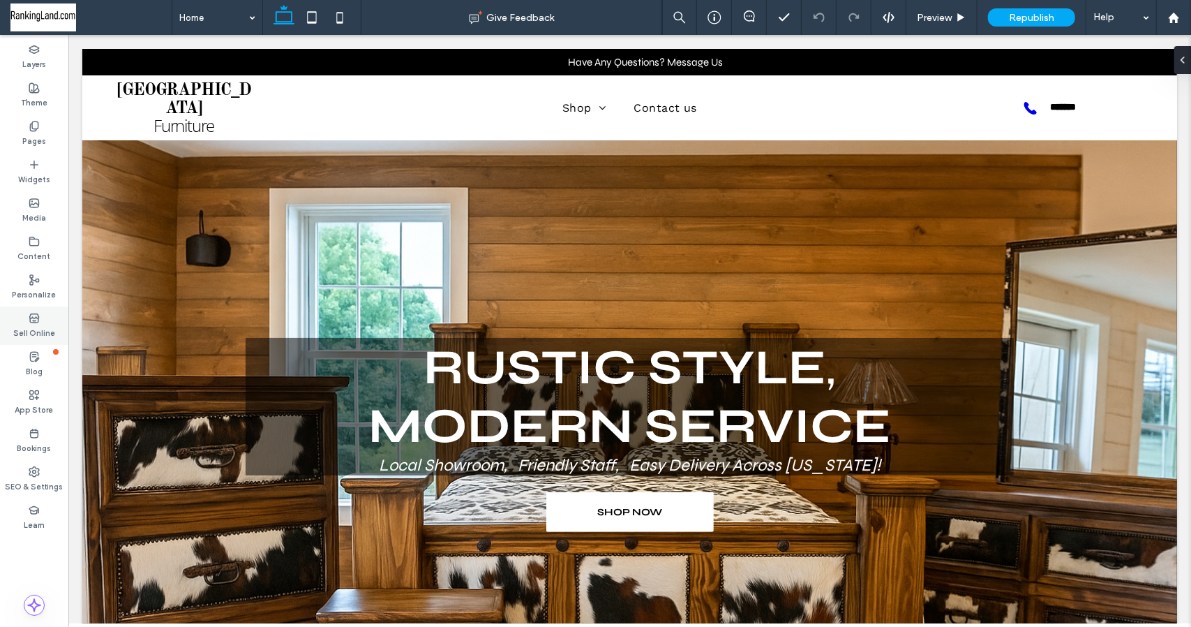
click at [33, 318] on icon at bounding box center [34, 318] width 11 height 11
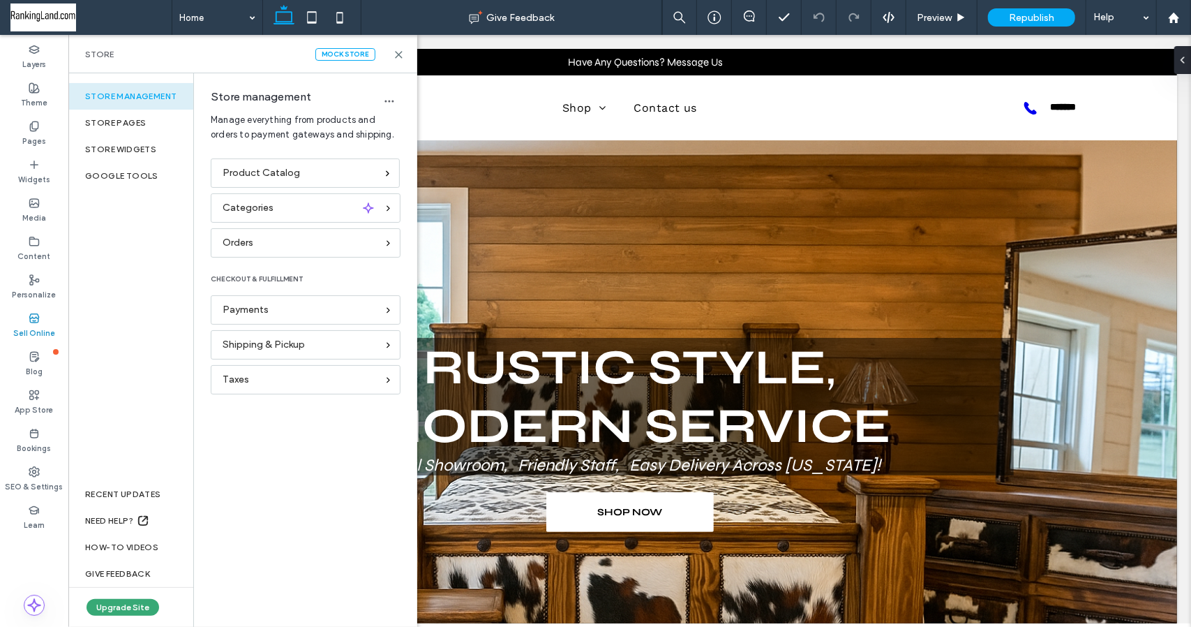
click at [140, 96] on div "Store management" at bounding box center [130, 96] width 125 height 27
click at [34, 139] on label "Pages" at bounding box center [34, 139] width 24 height 15
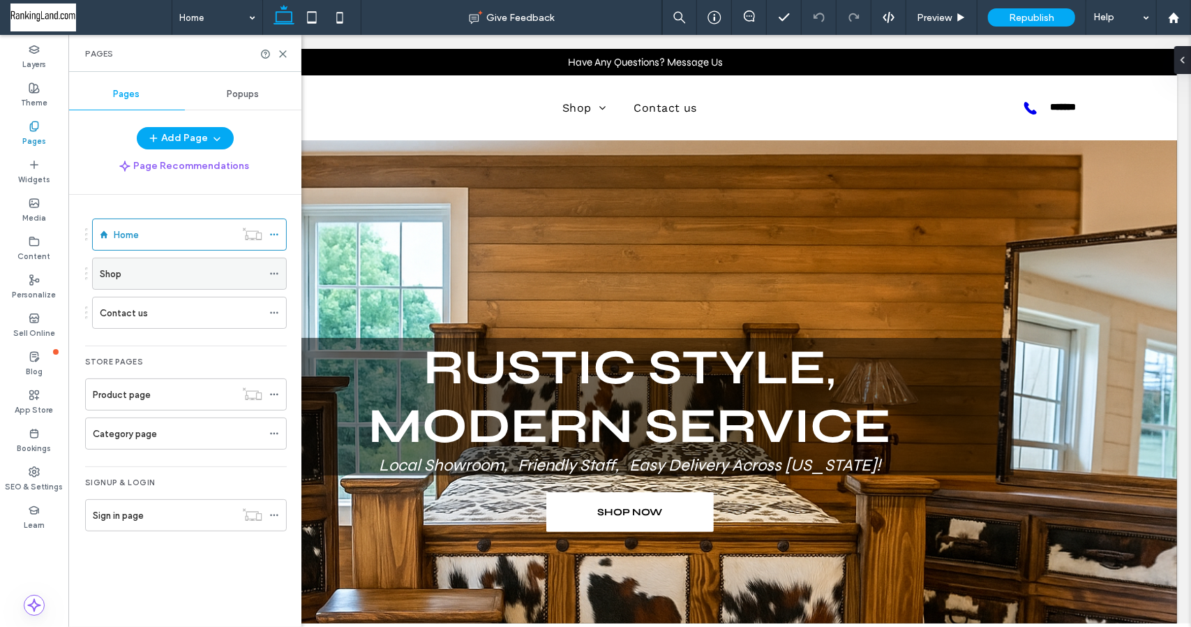
click at [134, 267] on div "Shop" at bounding box center [181, 274] width 163 height 15
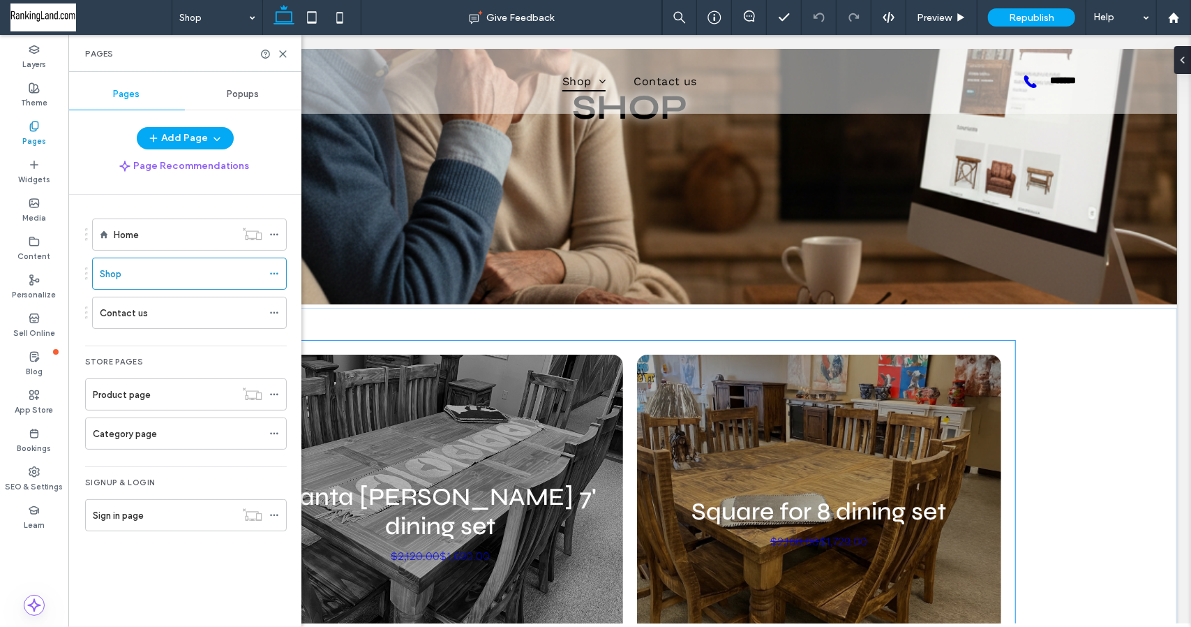
scroll to position [209, 0]
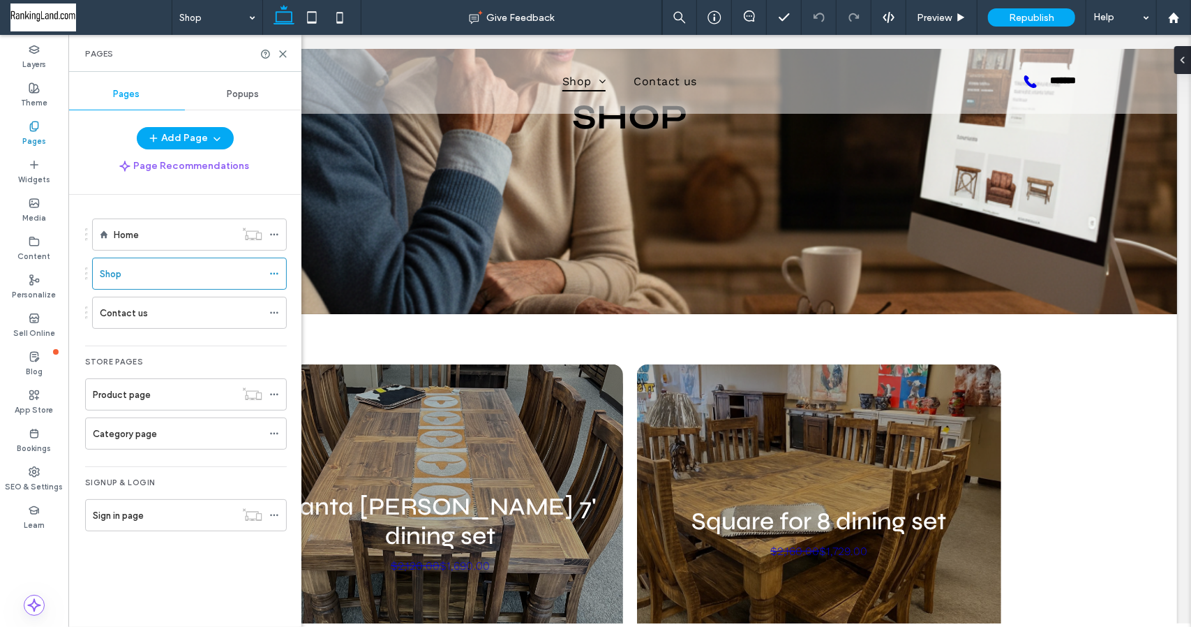
click at [25, 133] on label "Pages" at bounding box center [34, 139] width 24 height 15
click at [126, 234] on label "Home" at bounding box center [126, 235] width 25 height 24
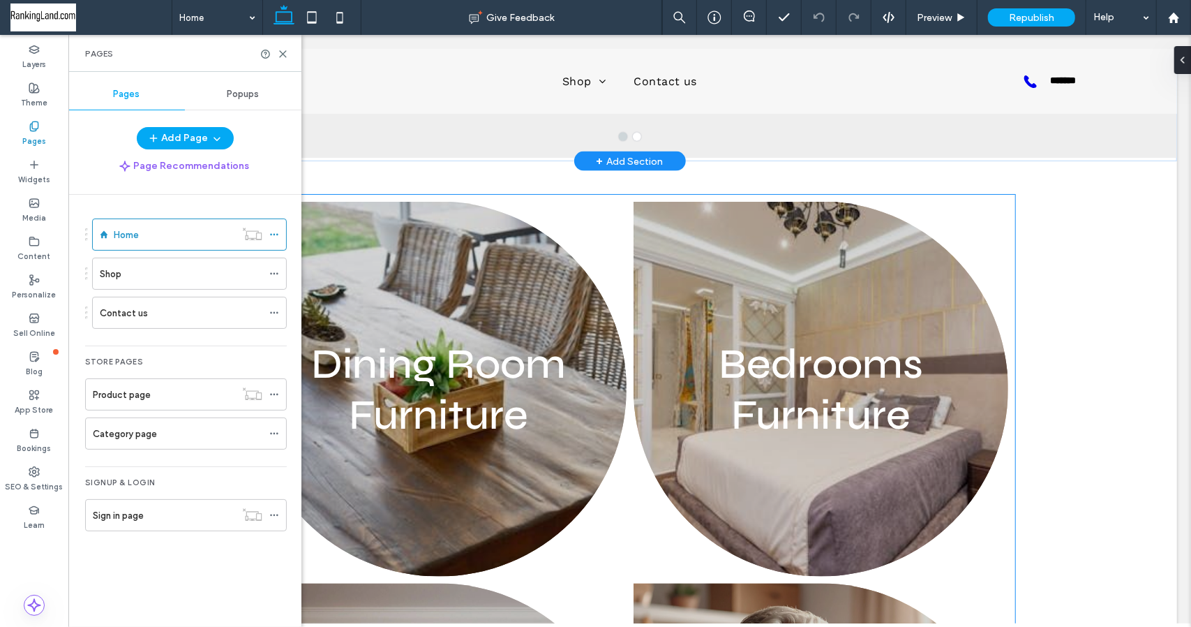
scroll to position [1326, 0]
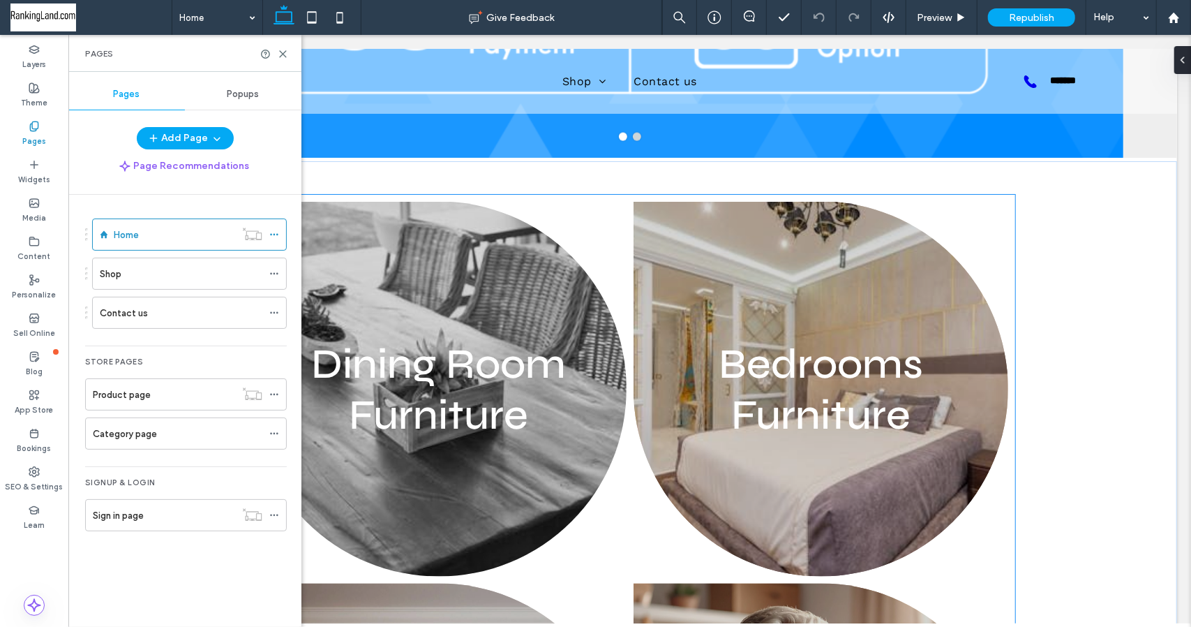
click at [393, 352] on link at bounding box center [438, 388] width 375 height 375
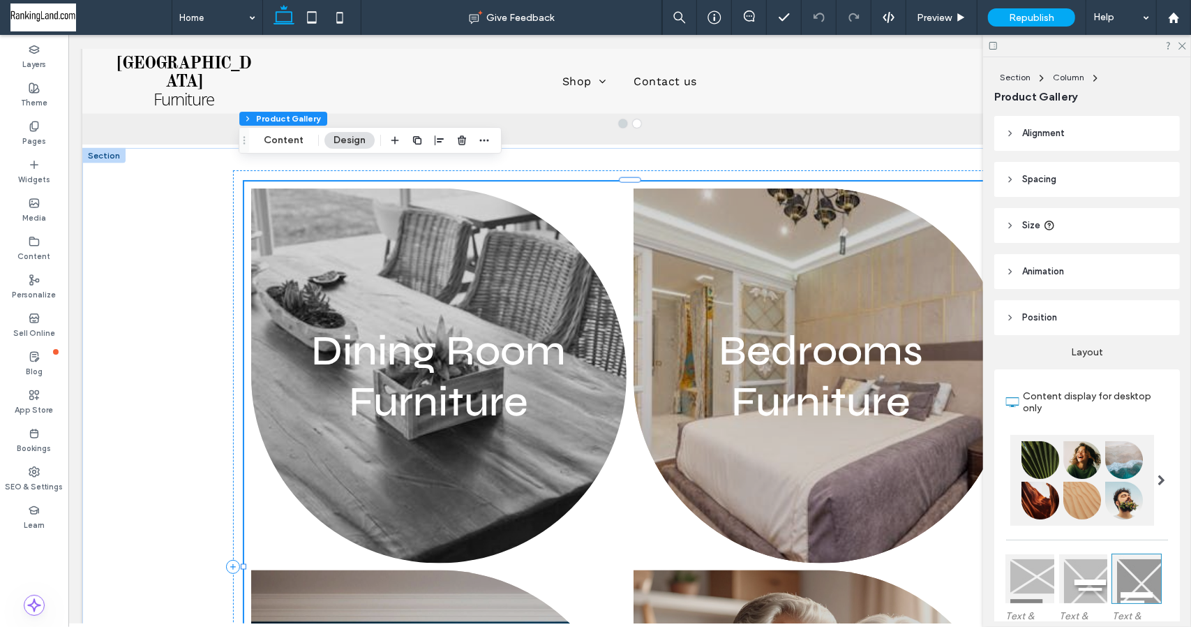
click at [395, 348] on link at bounding box center [438, 375] width 375 height 375
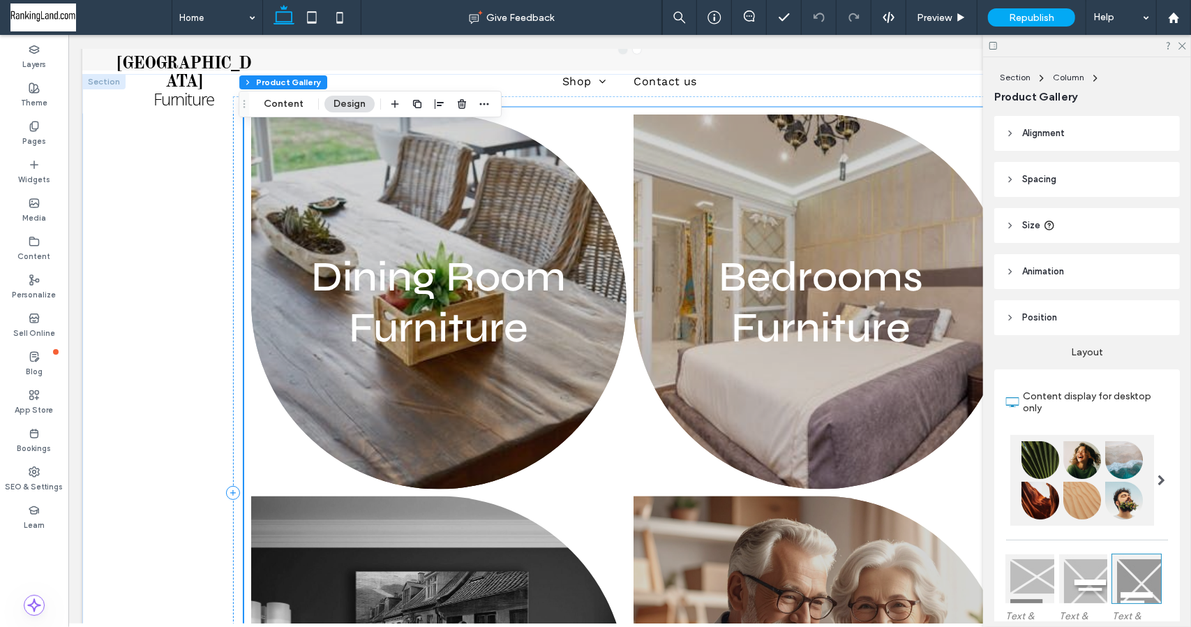
scroll to position [1396, 0]
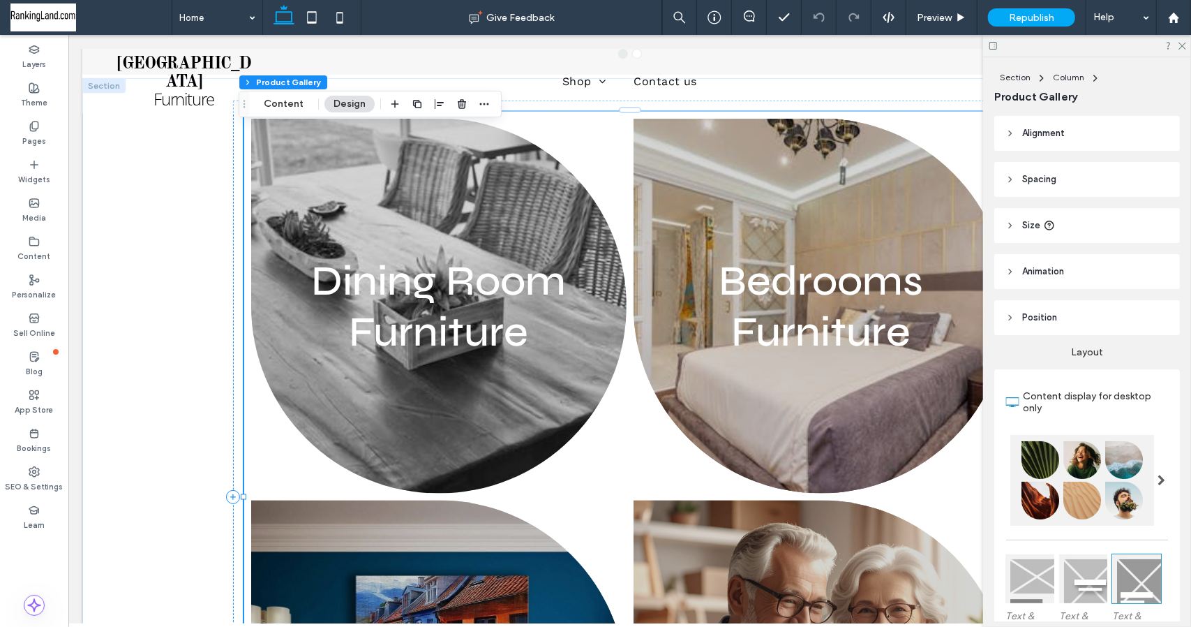
click at [511, 254] on link at bounding box center [438, 305] width 375 height 375
click at [548, 394] on link at bounding box center [438, 305] width 375 height 375
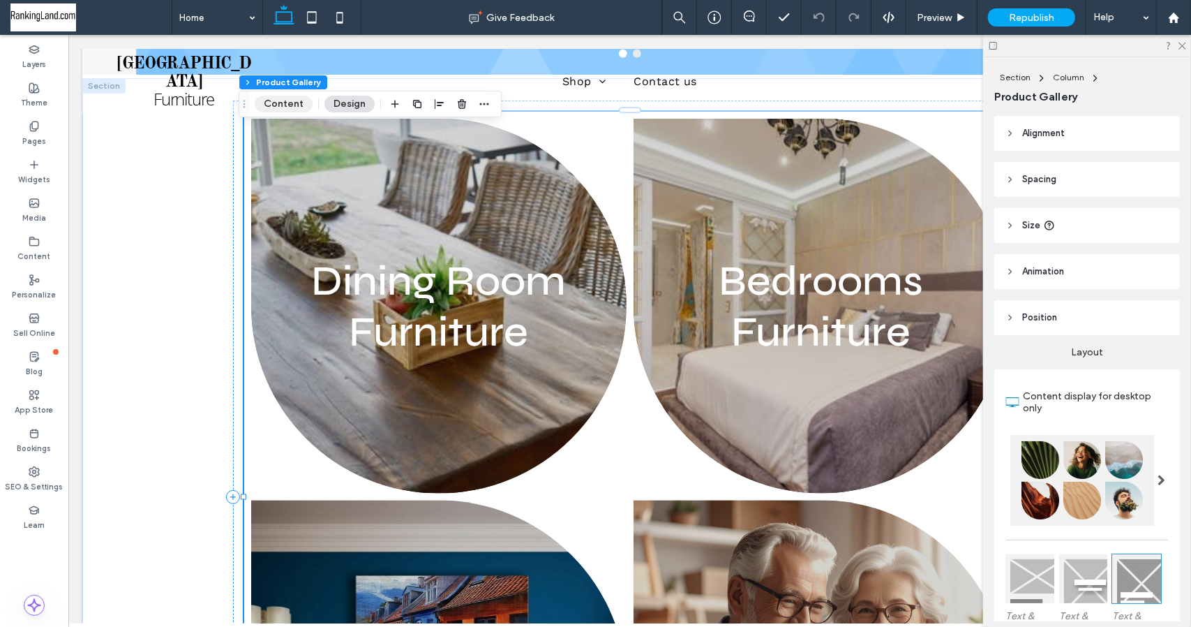
click at [283, 107] on button "Content" at bounding box center [284, 104] width 58 height 17
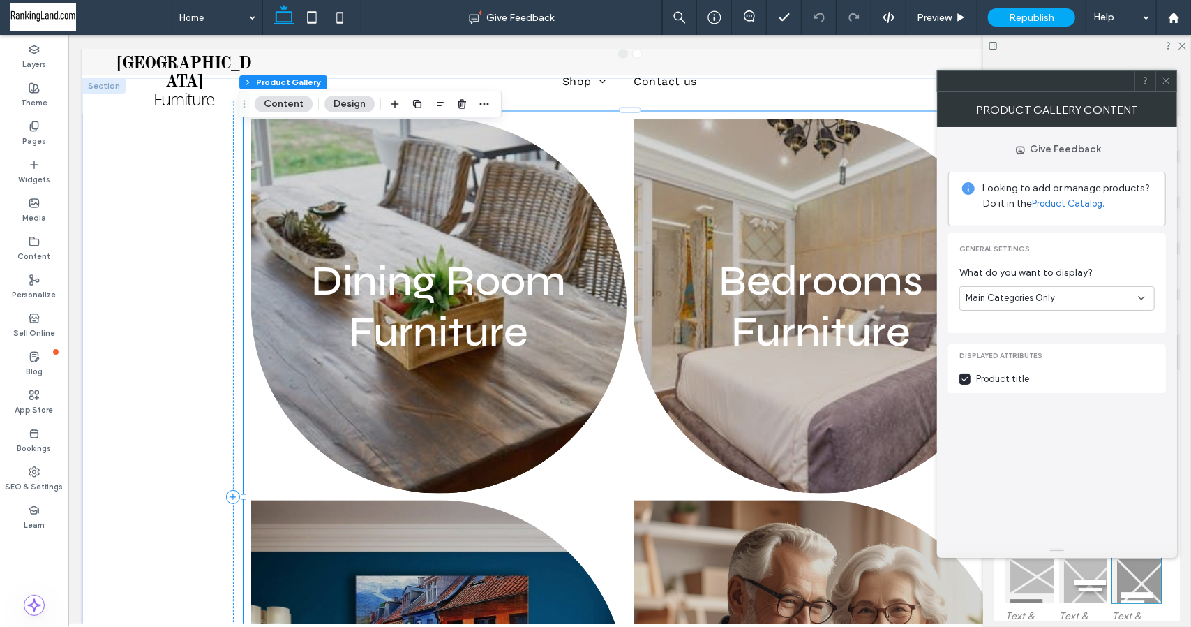
click at [1170, 82] on icon at bounding box center [1166, 80] width 10 height 10
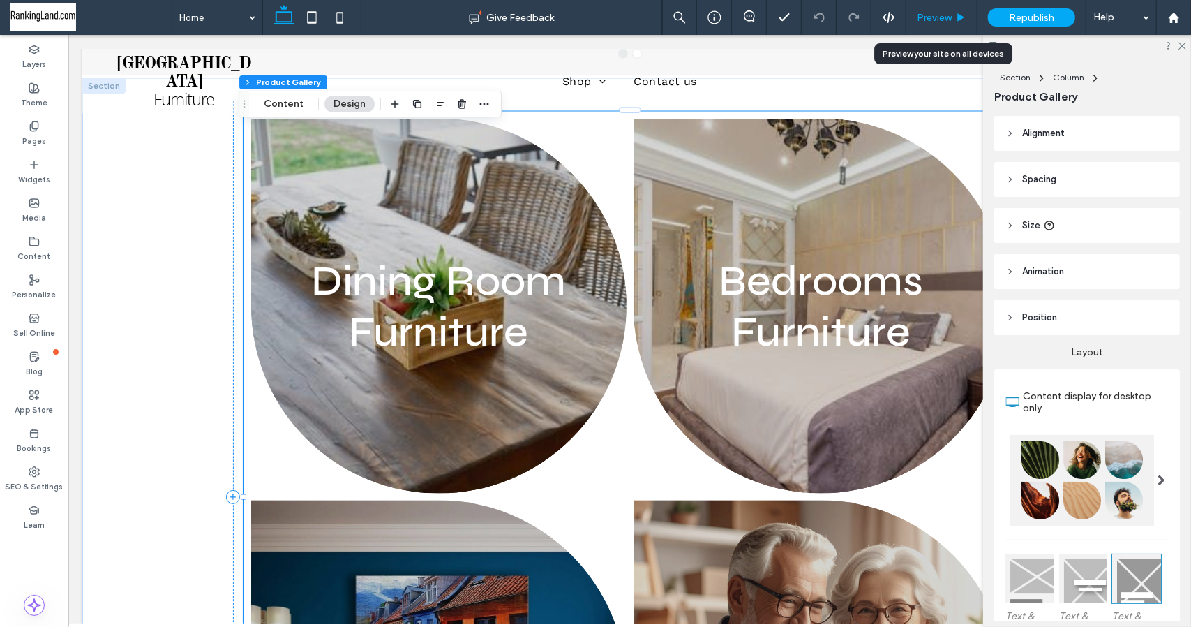
click at [944, 17] on span "Preview" at bounding box center [934, 18] width 35 height 12
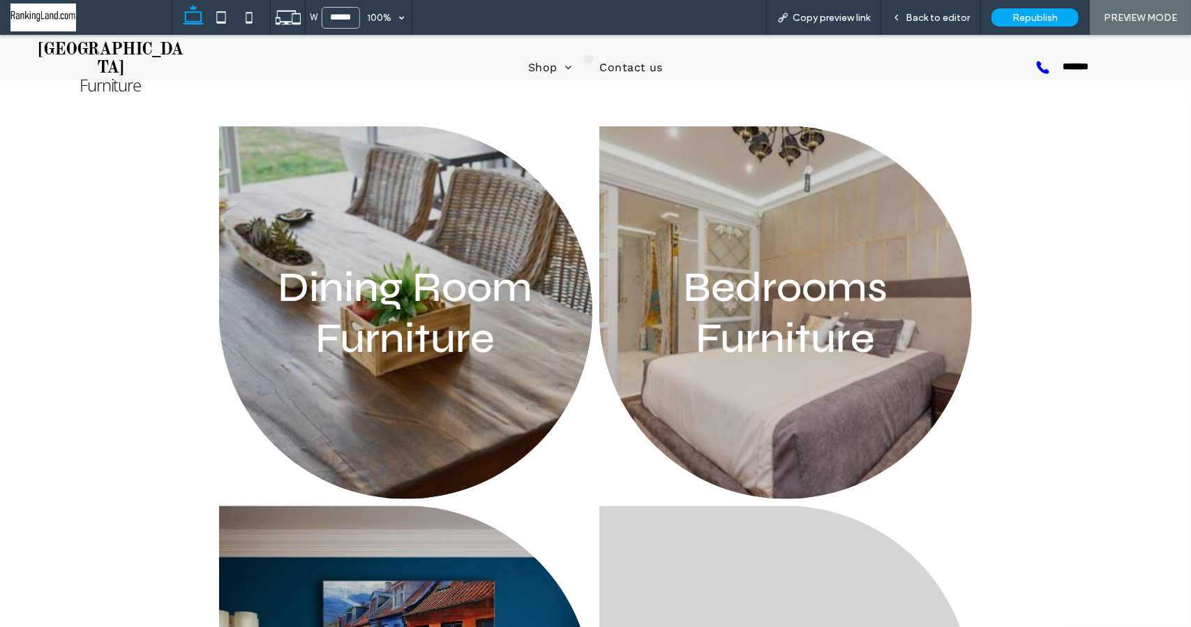
scroll to position [1410, 0]
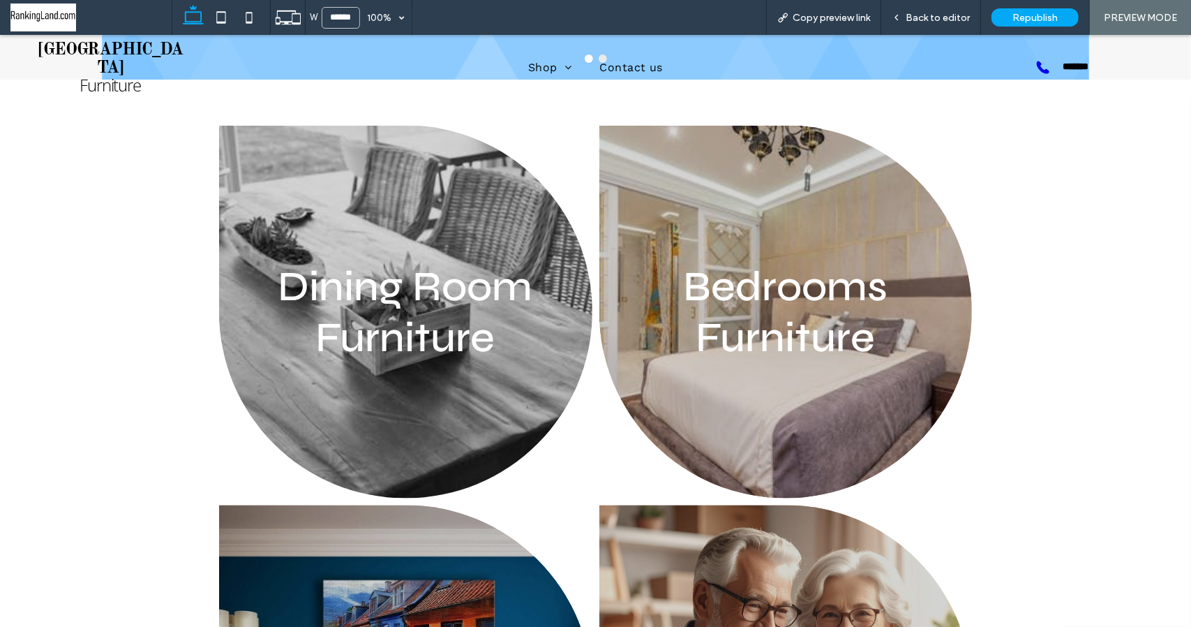
click at [346, 272] on link at bounding box center [405, 311] width 373 height 373
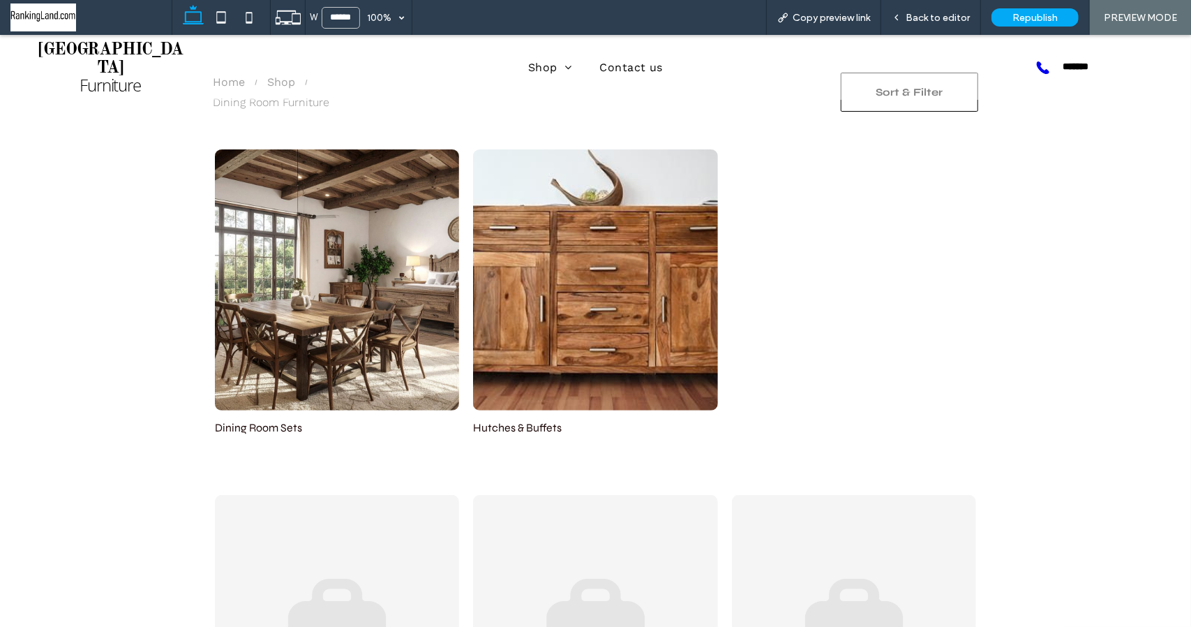
scroll to position [108, 0]
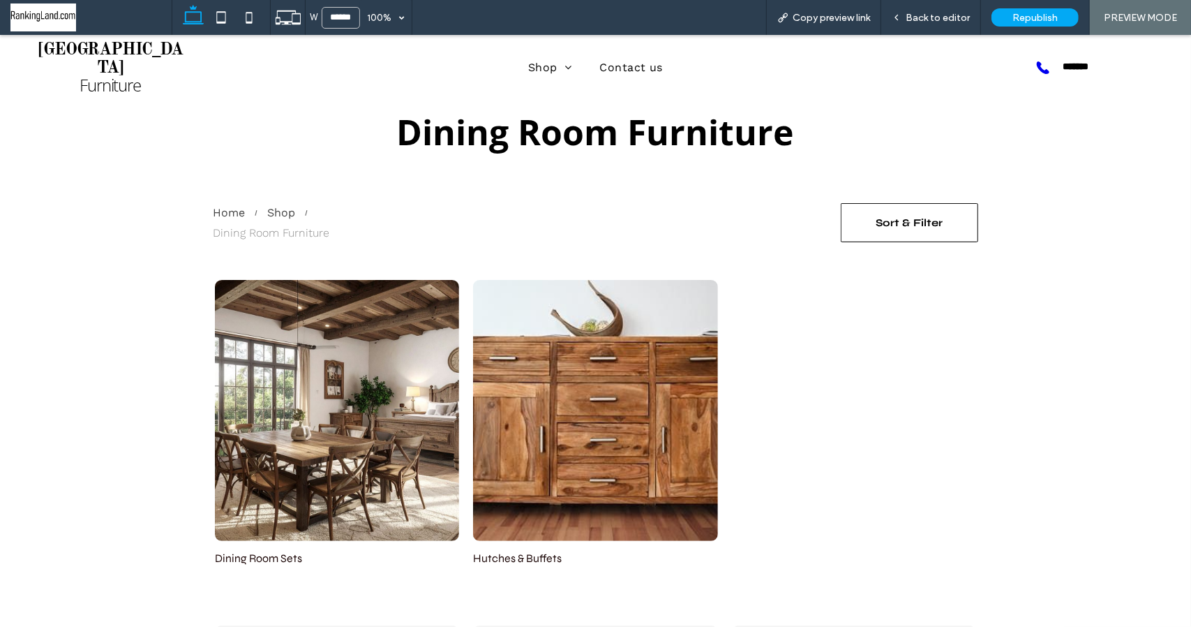
click at [316, 360] on link at bounding box center [337, 409] width 245 height 261
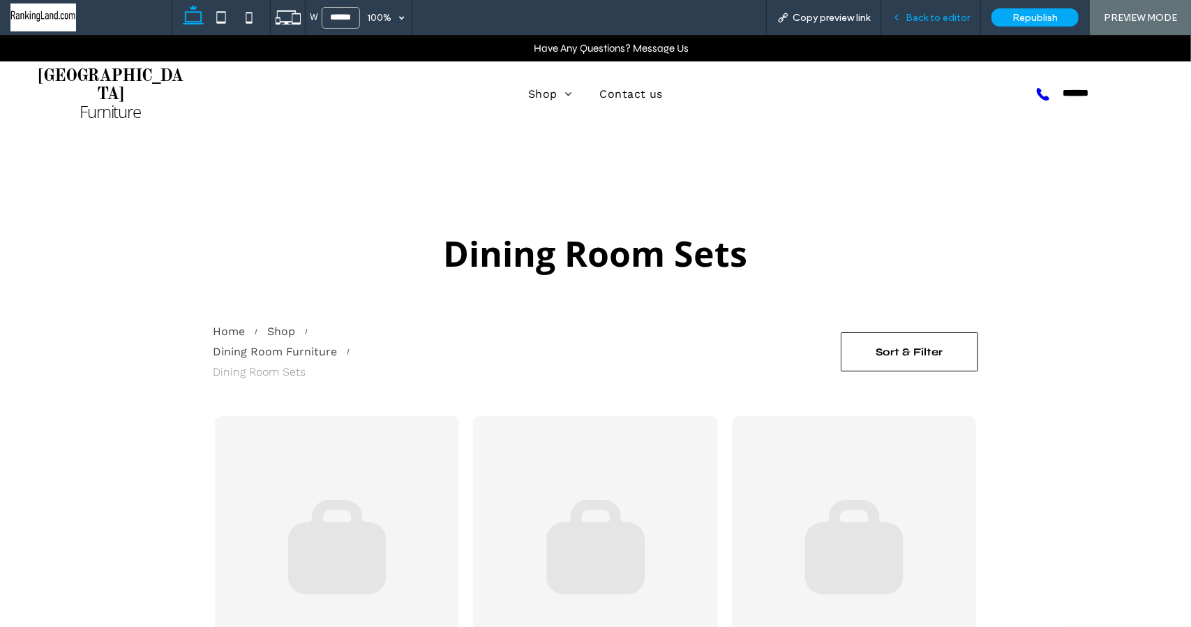
click at [941, 20] on span "Back to editor" at bounding box center [938, 18] width 64 height 12
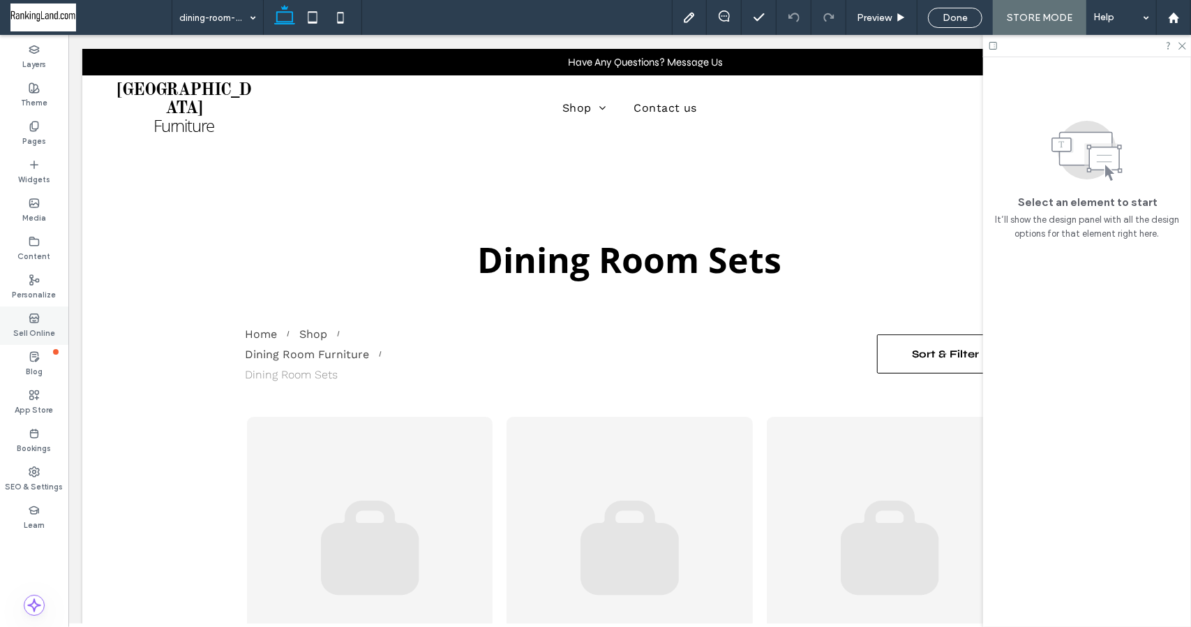
click at [31, 324] on label "Sell Online" at bounding box center [34, 331] width 42 height 15
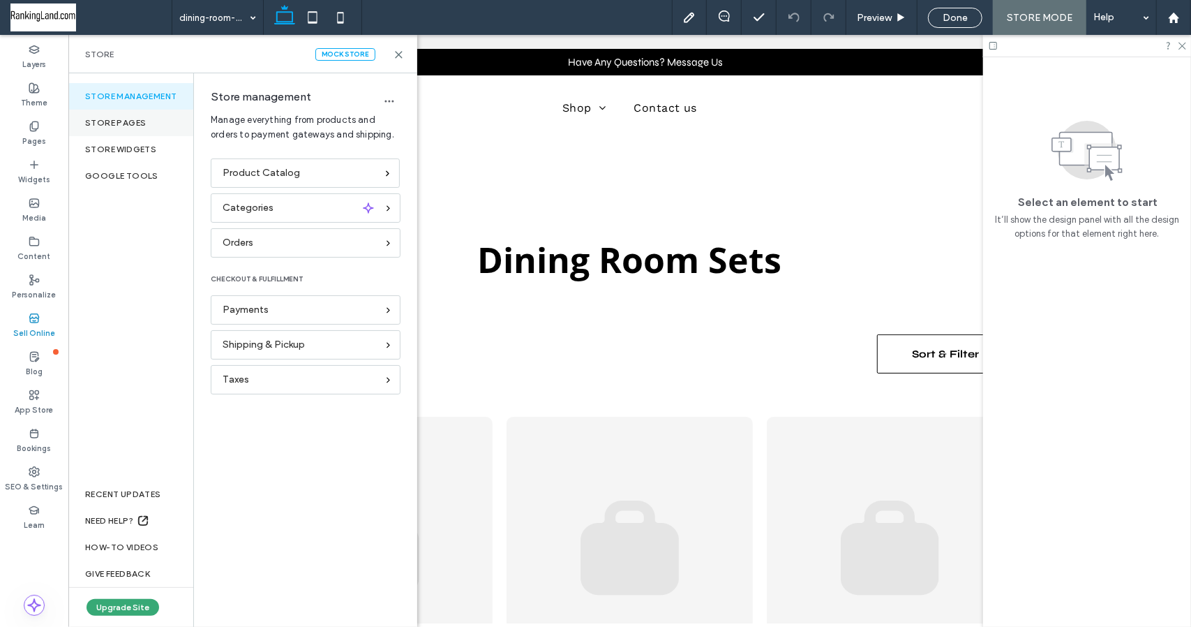
click at [126, 127] on div "Store pages" at bounding box center [130, 123] width 125 height 27
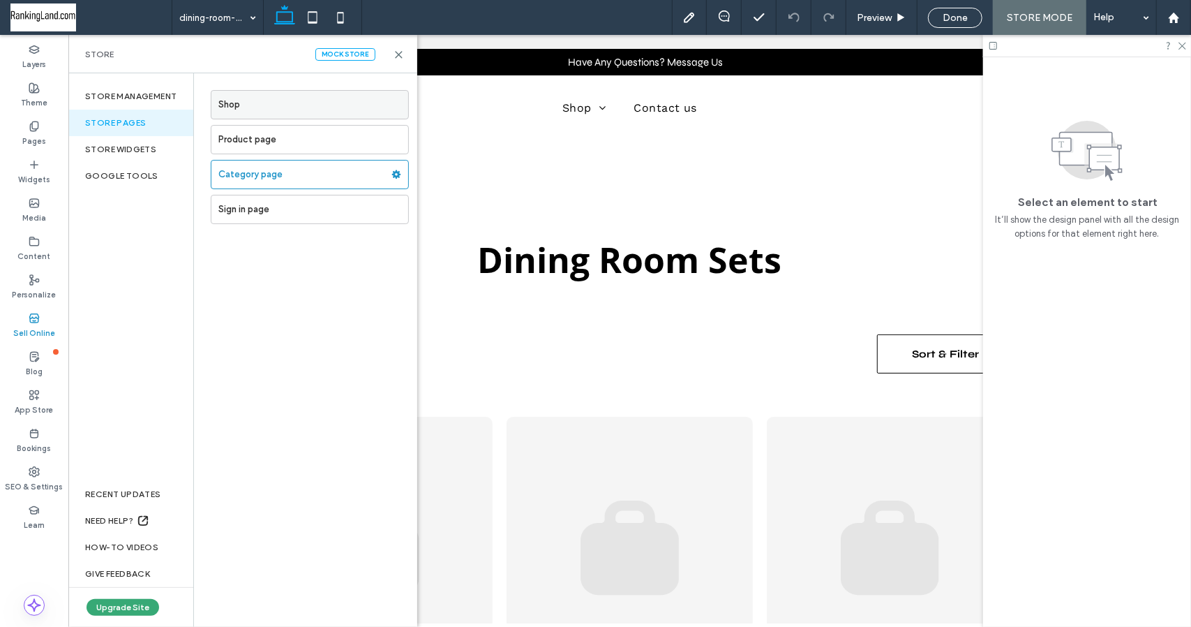
click at [247, 103] on label "Shop" at bounding box center [313, 105] width 190 height 28
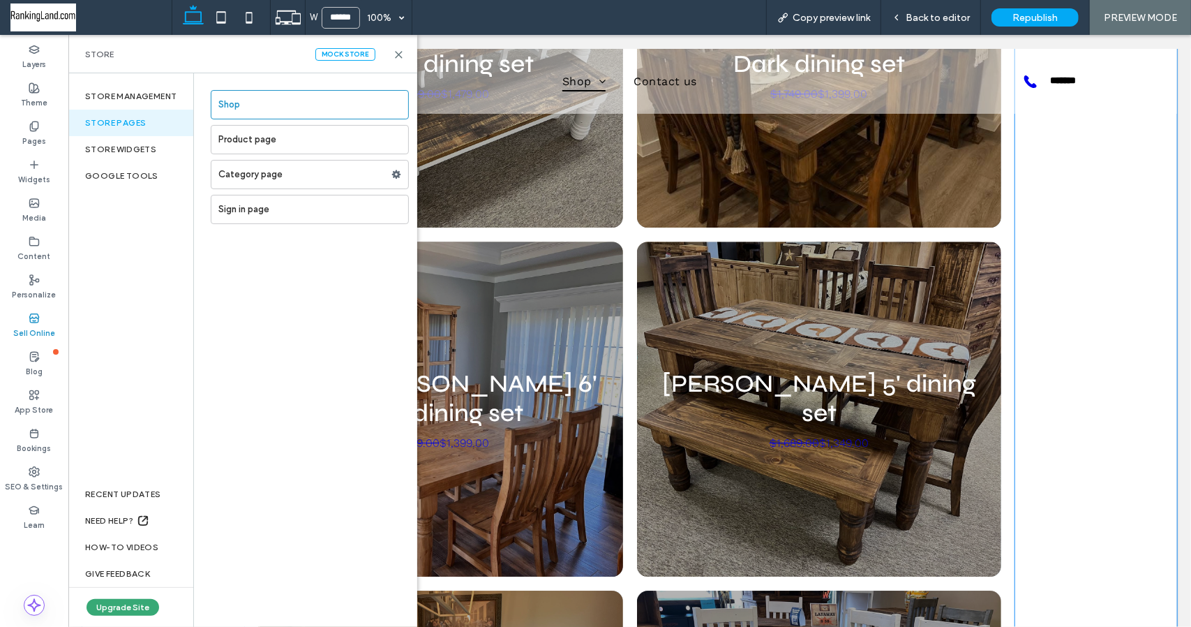
scroll to position [2791, 0]
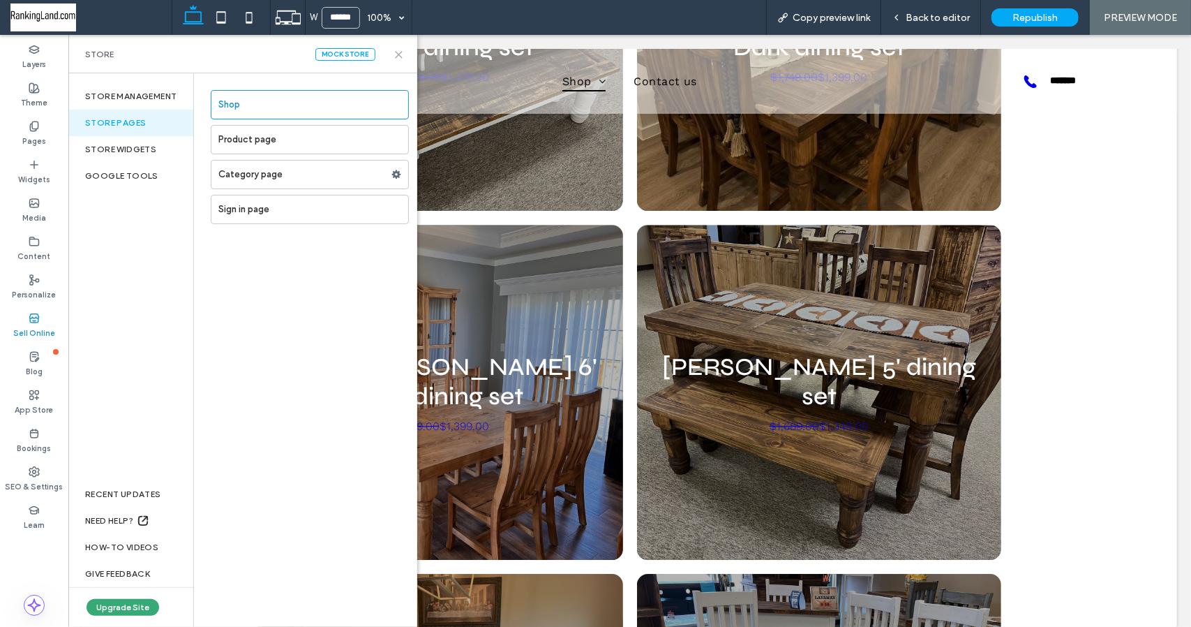
click at [402, 54] on icon at bounding box center [399, 55] width 10 height 10
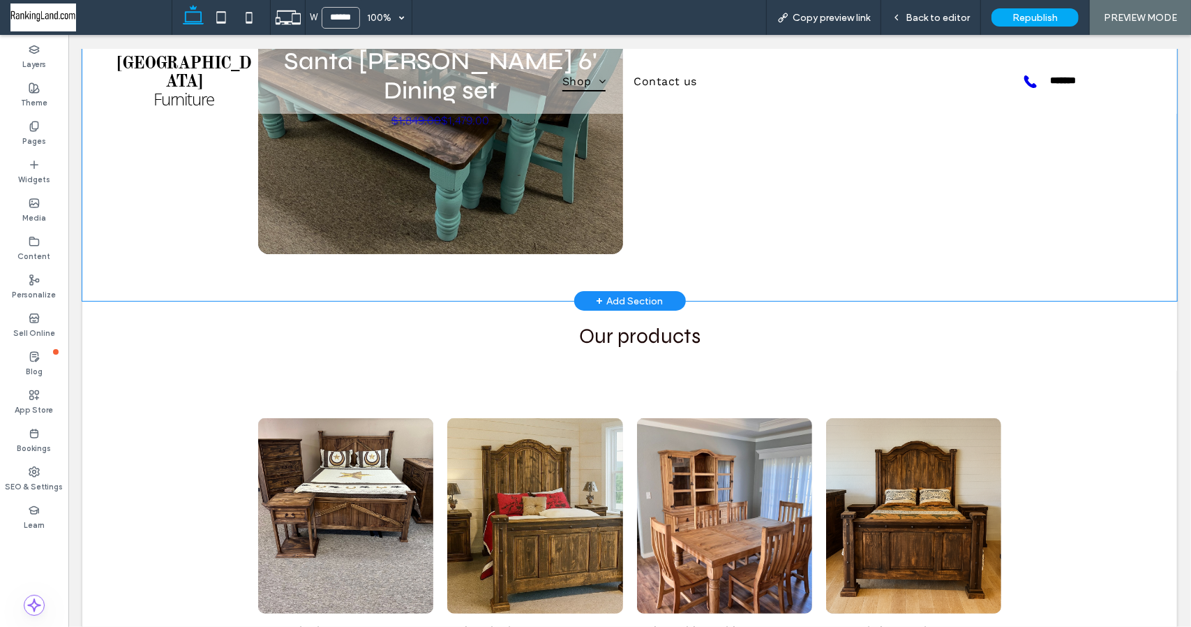
scroll to position [3768, 0]
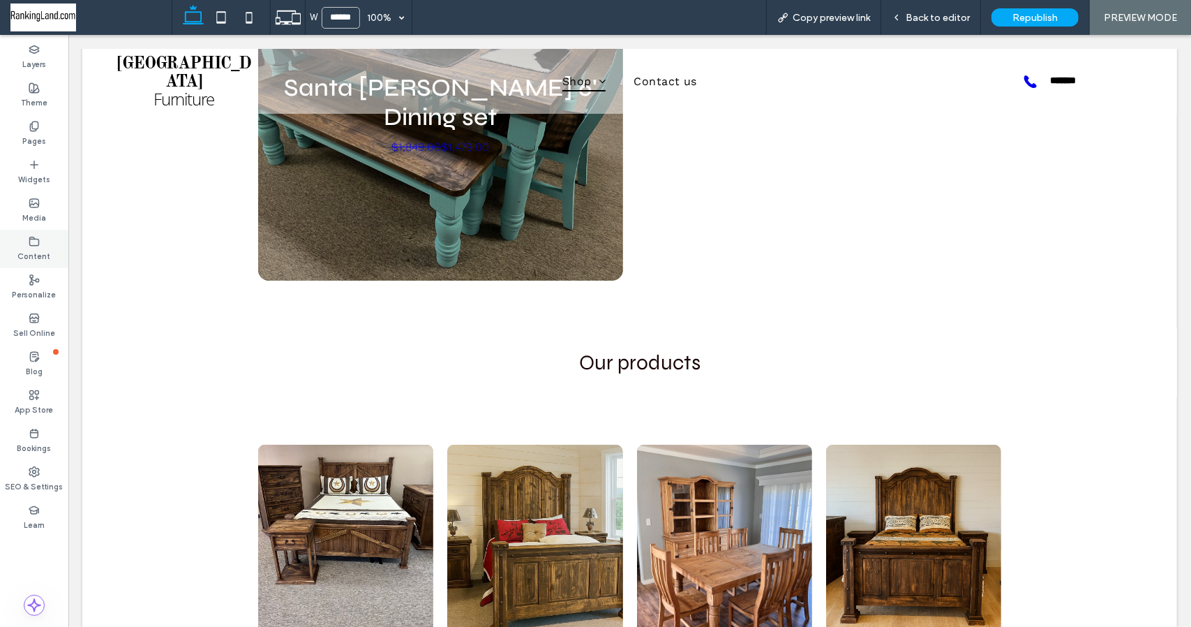
click at [32, 246] on icon at bounding box center [34, 241] width 11 height 11
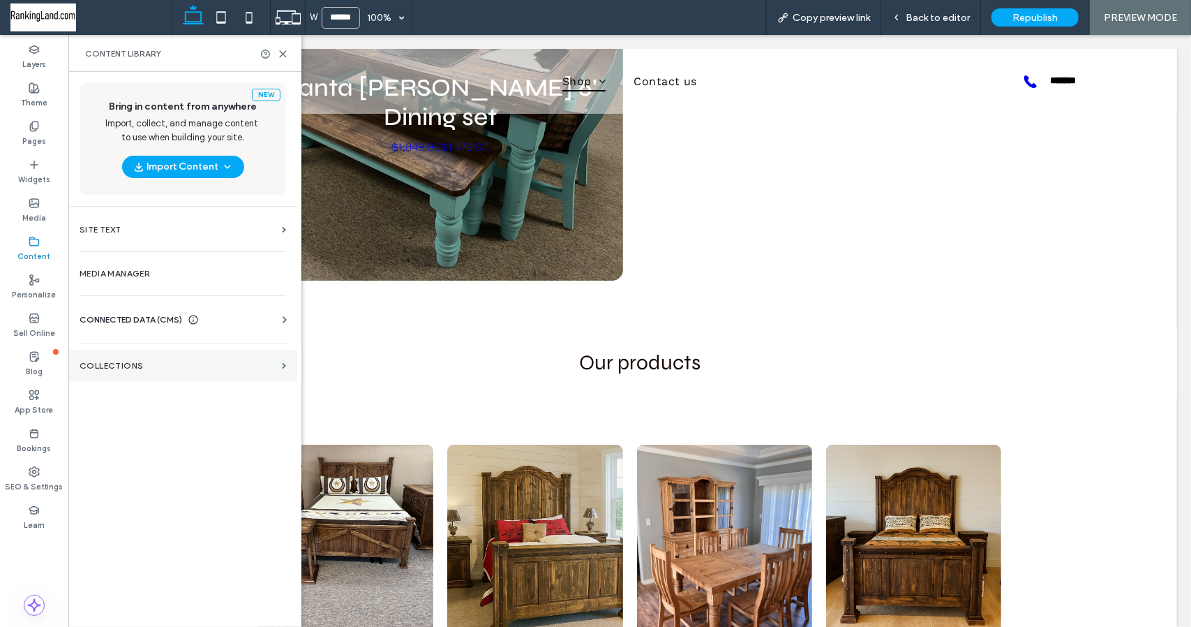
click at [197, 359] on section "Collections" at bounding box center [182, 366] width 229 height 32
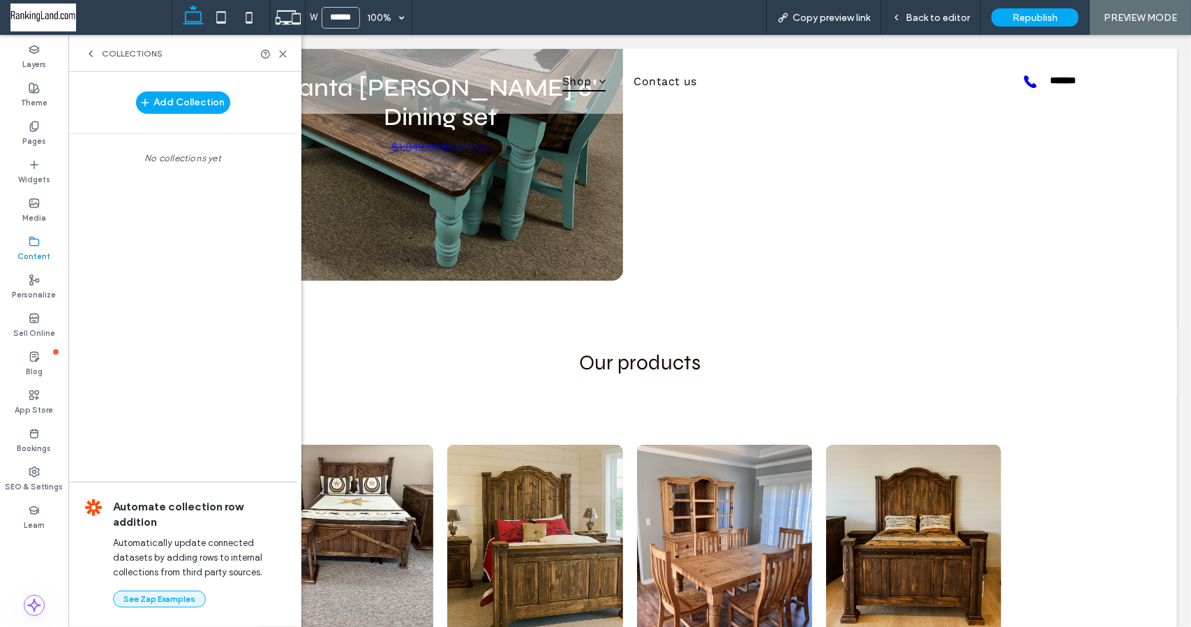
click at [156, 599] on button "See Zap Examples" at bounding box center [159, 598] width 93 height 17
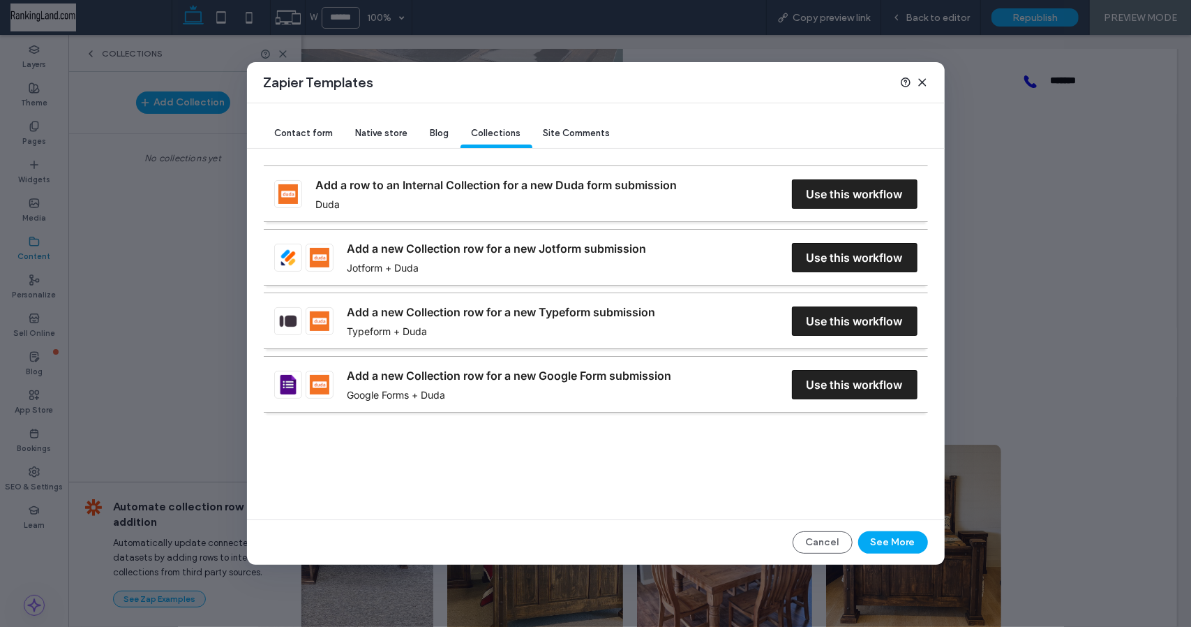
scroll to position [0, 0]
click at [377, 132] on span "Native store" at bounding box center [382, 133] width 52 height 10
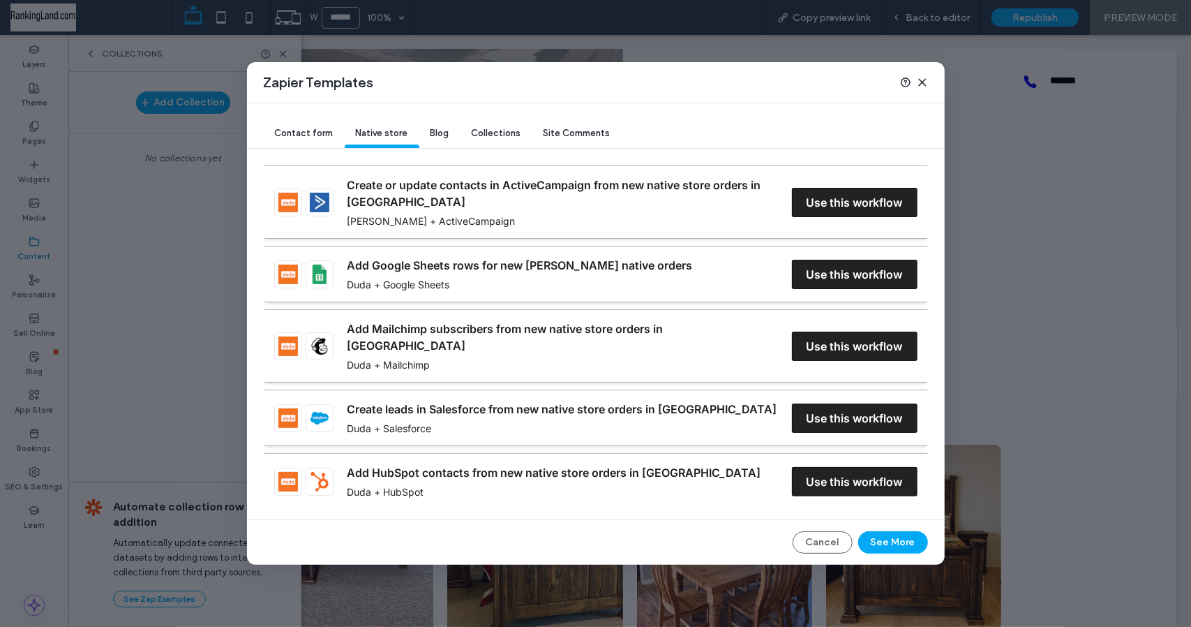
click at [303, 132] on span "Contact form" at bounding box center [304, 133] width 59 height 10
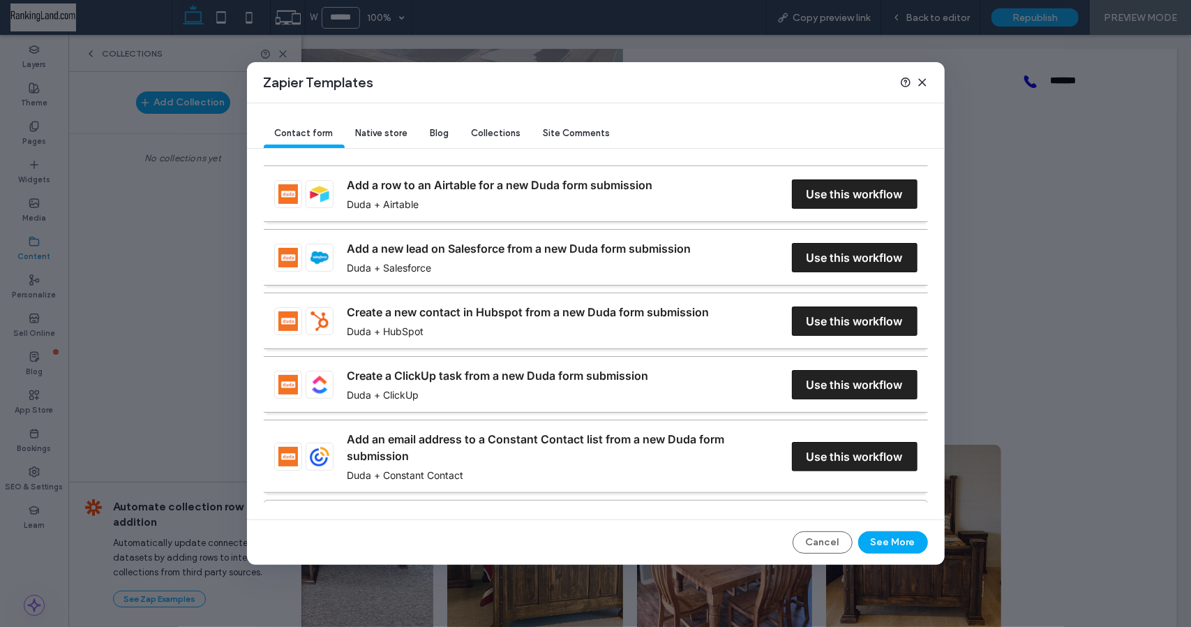
click at [382, 137] on span "Native store" at bounding box center [382, 133] width 52 height 10
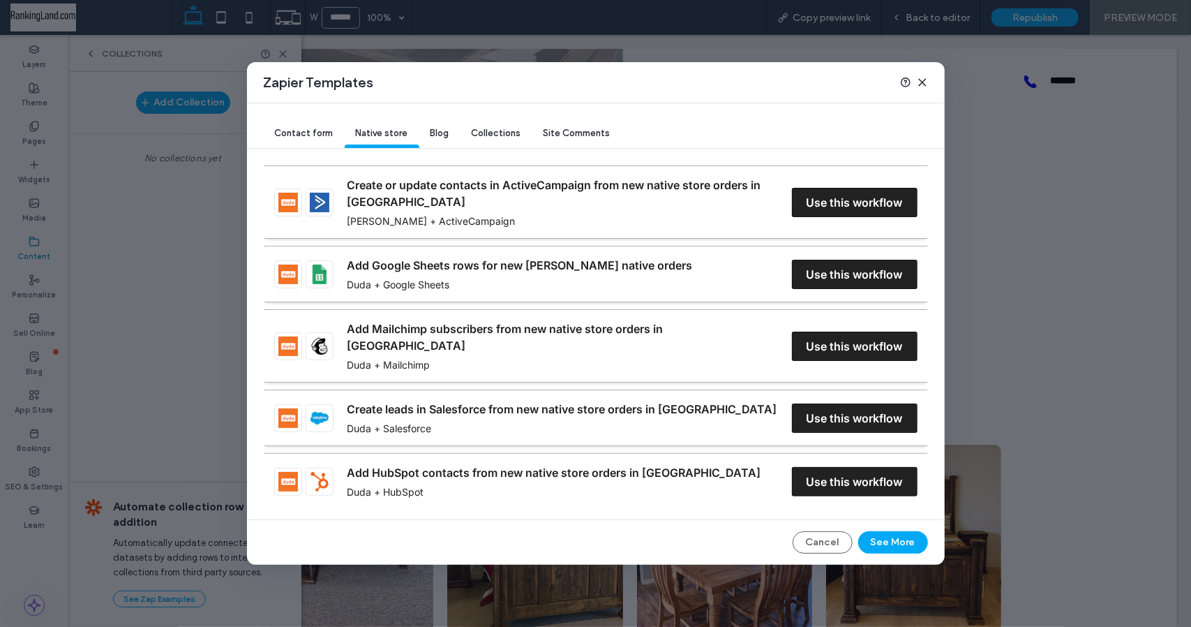
click at [560, 132] on span "Site Comments" at bounding box center [577, 133] width 67 height 10
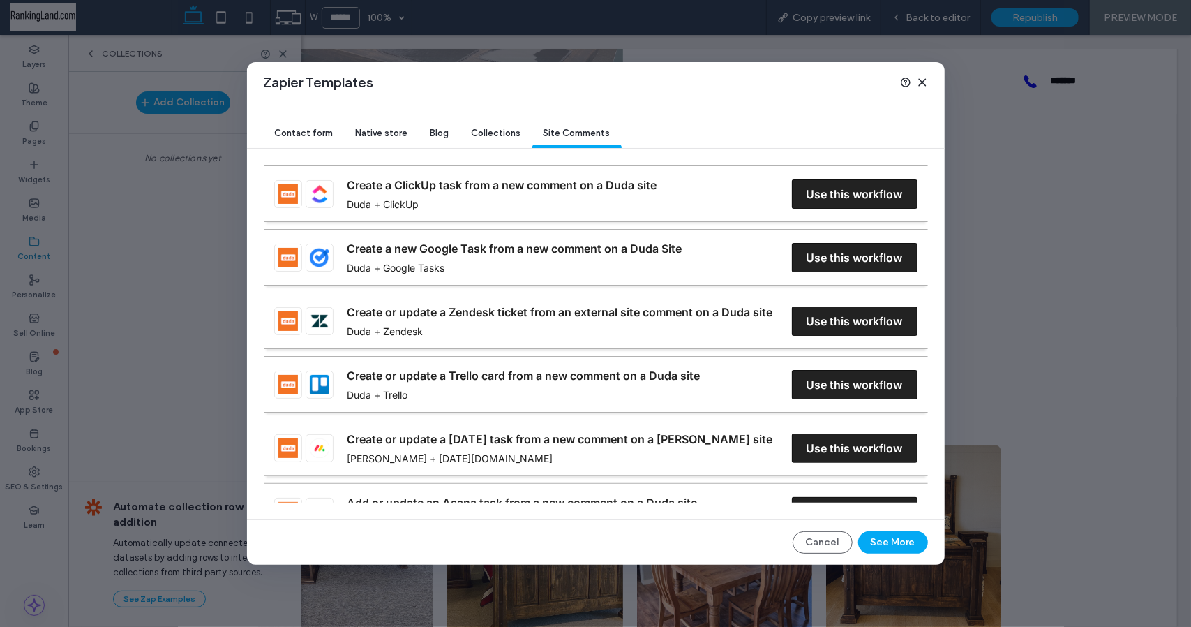
click at [489, 135] on span "Collections" at bounding box center [497, 133] width 50 height 10
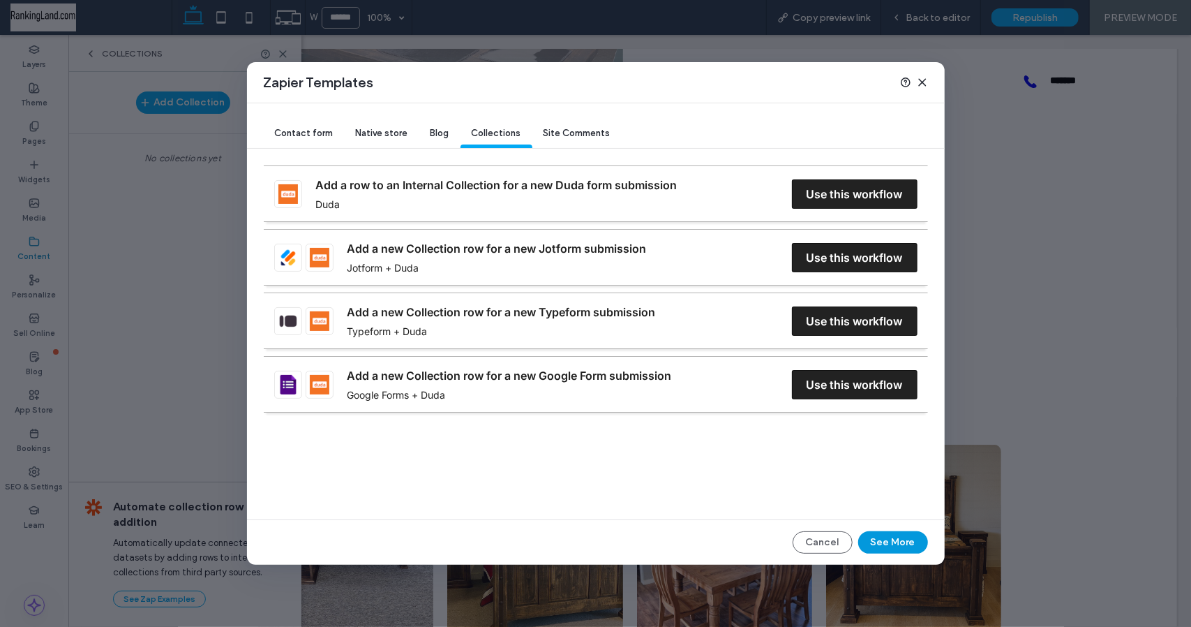
click at [895, 535] on button "See More" at bounding box center [893, 542] width 70 height 22
click at [924, 81] on icon at bounding box center [922, 82] width 11 height 11
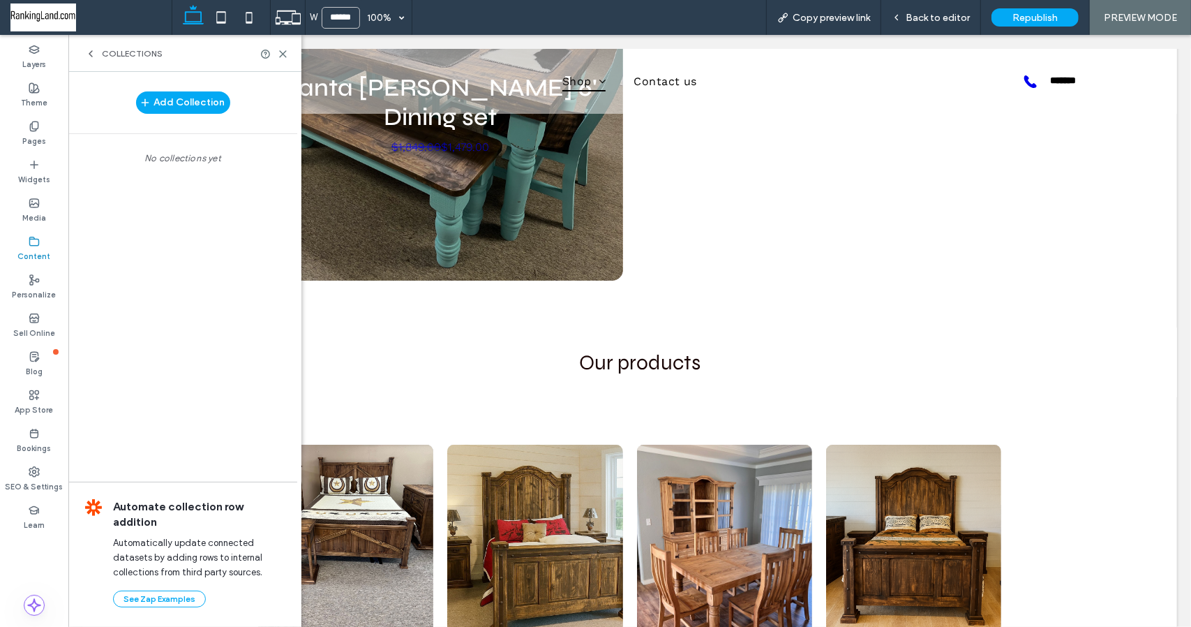
click at [493, 15] on div "W ****** 100% Copy preview link Back to editor Republish PREVIEW MODE" at bounding box center [682, 17] width 1020 height 35
